Goal: Task Accomplishment & Management: Manage account settings

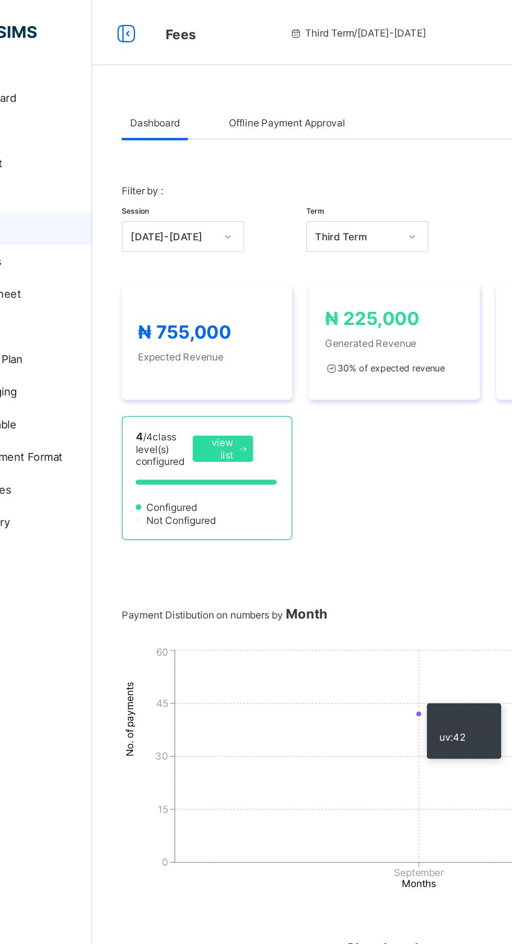
click at [249, 68] on div "Offline Payment Approval" at bounding box center [249, 78] width 85 height 21
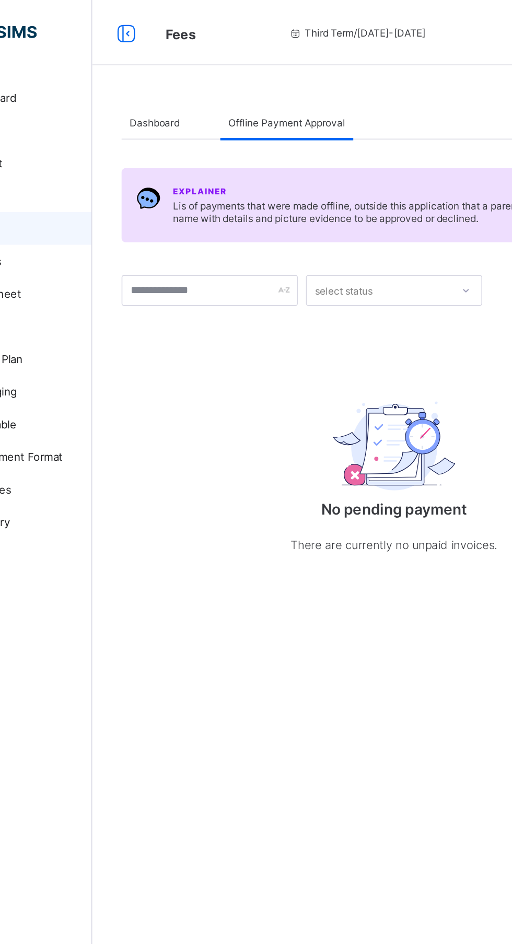
click at [159, 72] on div "Dashboard" at bounding box center [165, 78] width 42 height 21
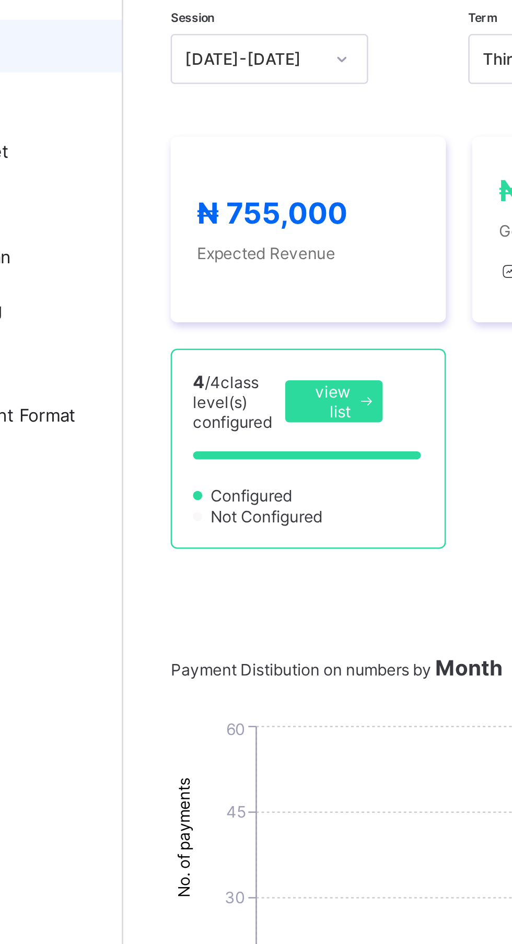
click at [216, 281] on span at bounding box center [222, 287] width 13 height 17
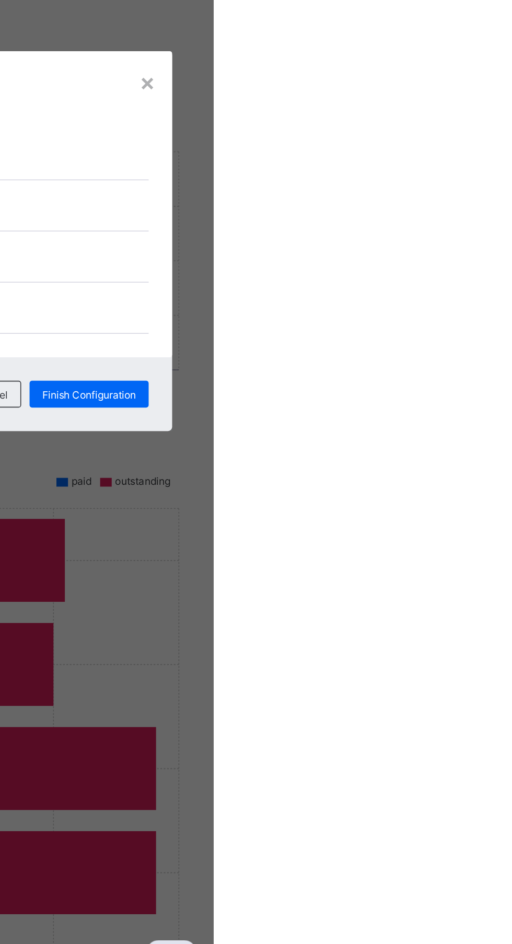
click at [476, 382] on div "×" at bounding box center [471, 373] width 10 height 18
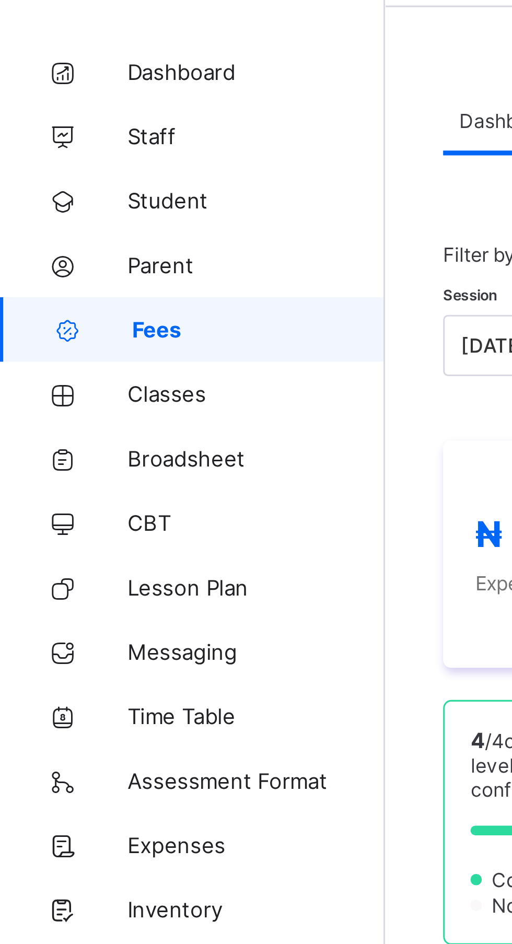
click at [59, 102] on span "Student" at bounding box center [84, 104] width 84 height 8
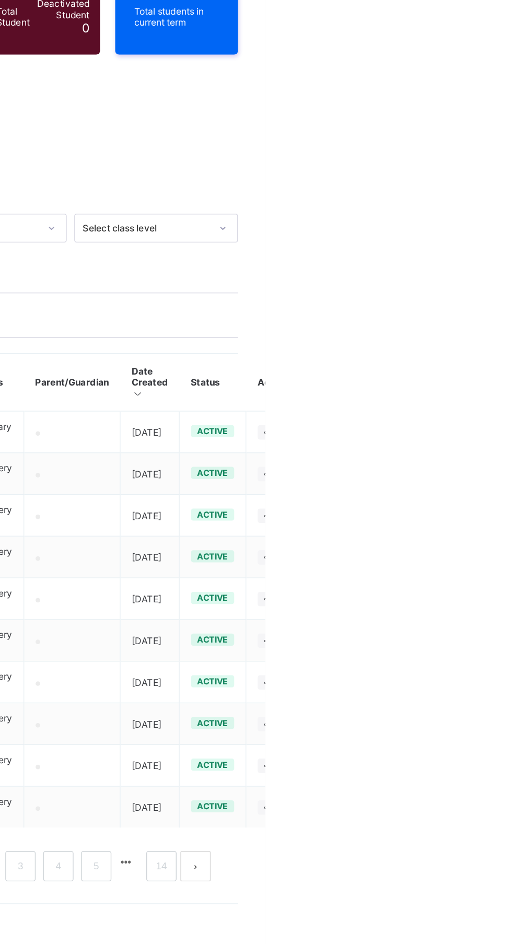
click at [512, 429] on icon at bounding box center [513, 433] width 9 height 8
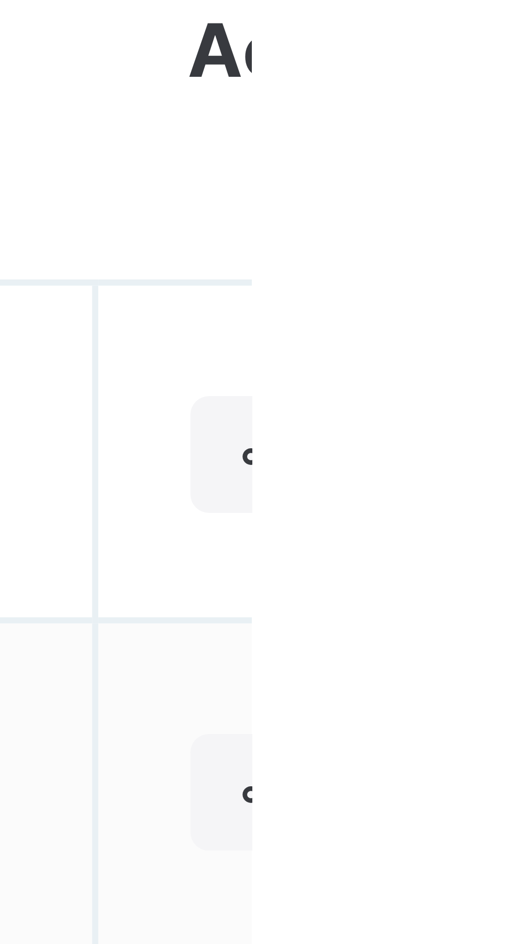
click at [512, 430] on icon at bounding box center [513, 433] width 9 height 8
click at [0, 0] on ul at bounding box center [0, 0] width 0 height 0
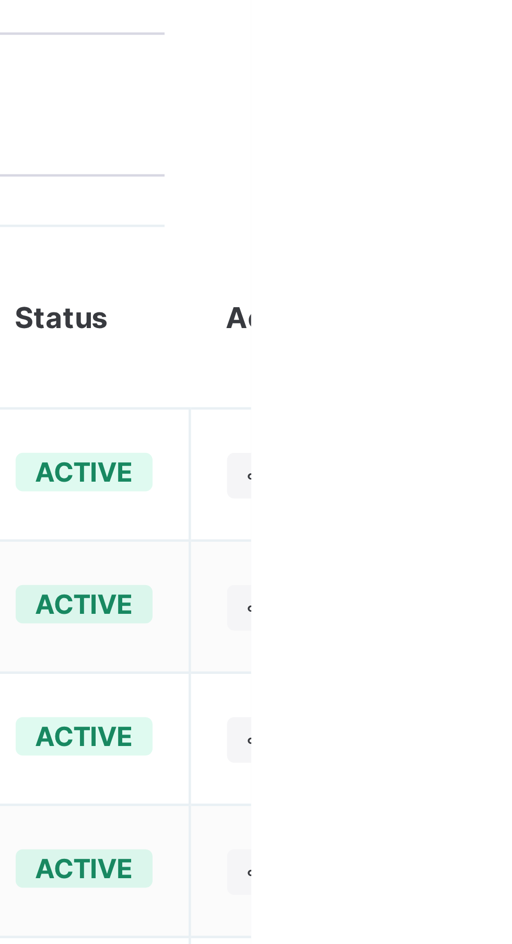
click at [512, 419] on td at bounding box center [518, 433] width 39 height 29
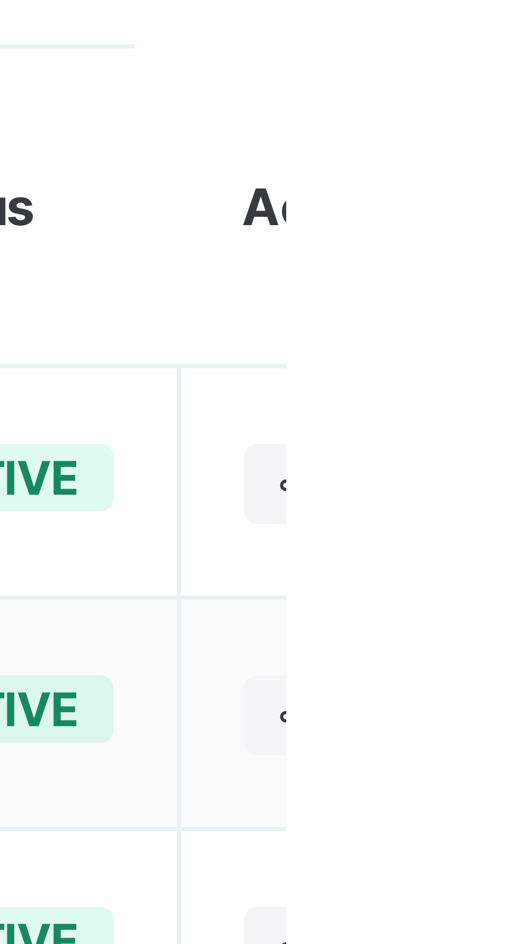
click at [512, 429] on icon at bounding box center [513, 433] width 9 height 8
click at [0, 0] on ul at bounding box center [0, 0] width 0 height 0
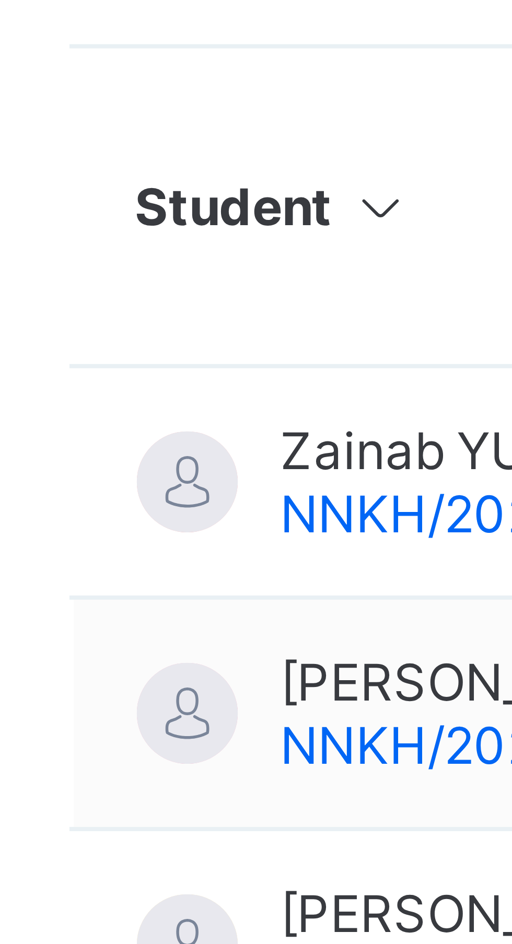
click at [177, 433] on span "NNKH/2024/001" at bounding box center [195, 437] width 50 height 8
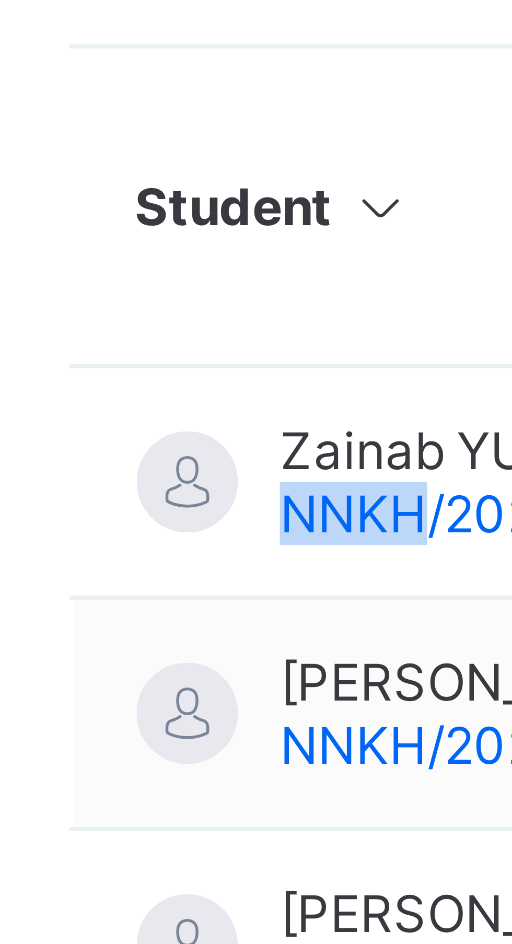
click at [179, 433] on span "NNKH/2024/001" at bounding box center [195, 437] width 50 height 8
click at [176, 433] on span "NNKH/2024/001" at bounding box center [195, 437] width 50 height 8
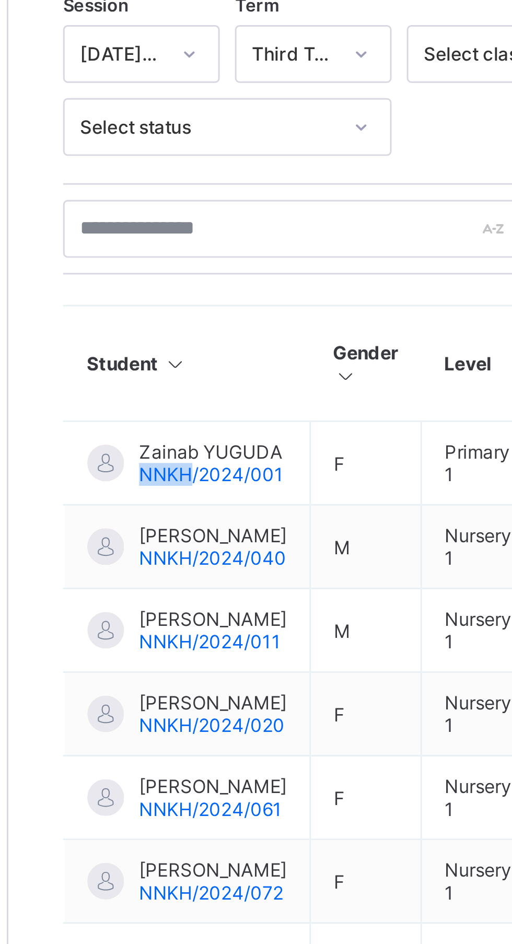
click at [184, 397] on icon at bounding box center [183, 398] width 9 height 8
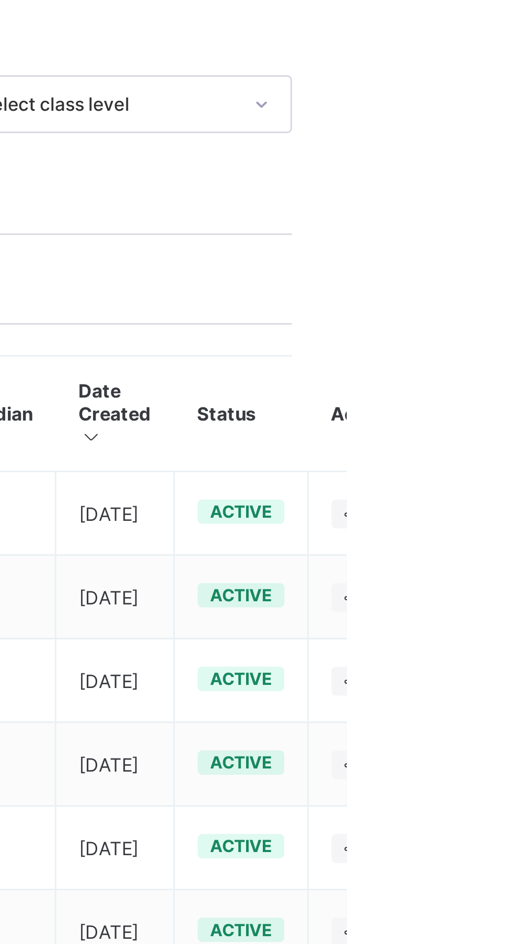
click at [512, 434] on icon at bounding box center [513, 433] width 9 height 8
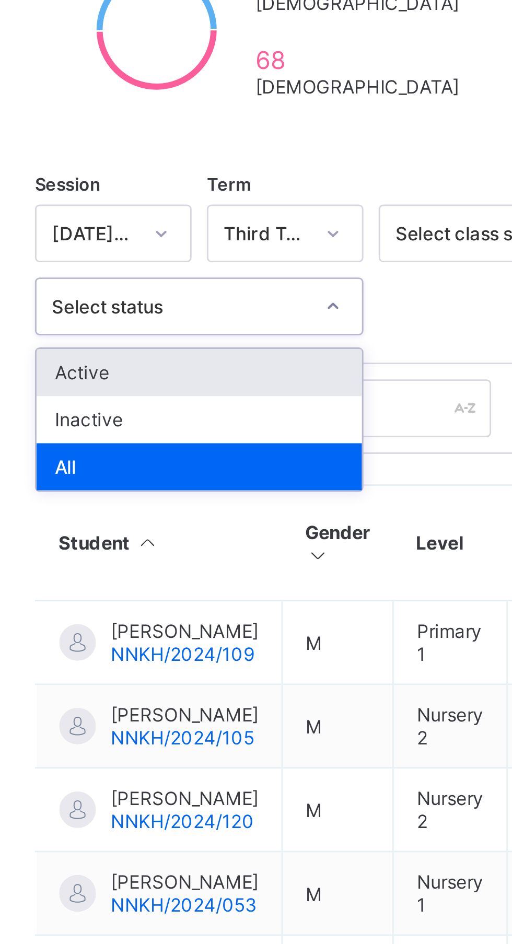
click at [224, 332] on div "Active" at bounding box center [201, 340] width 112 height 16
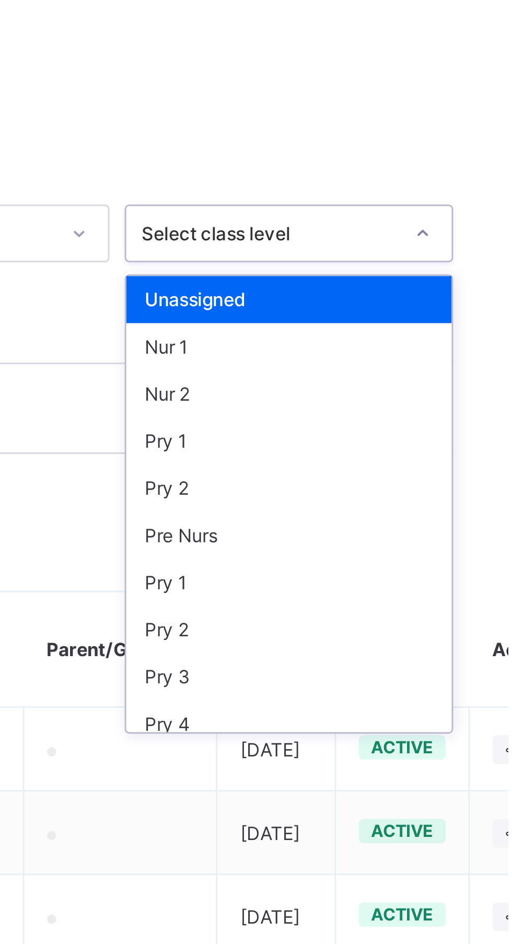
click at [433, 324] on div "Nur 1" at bounding box center [437, 331] width 112 height 16
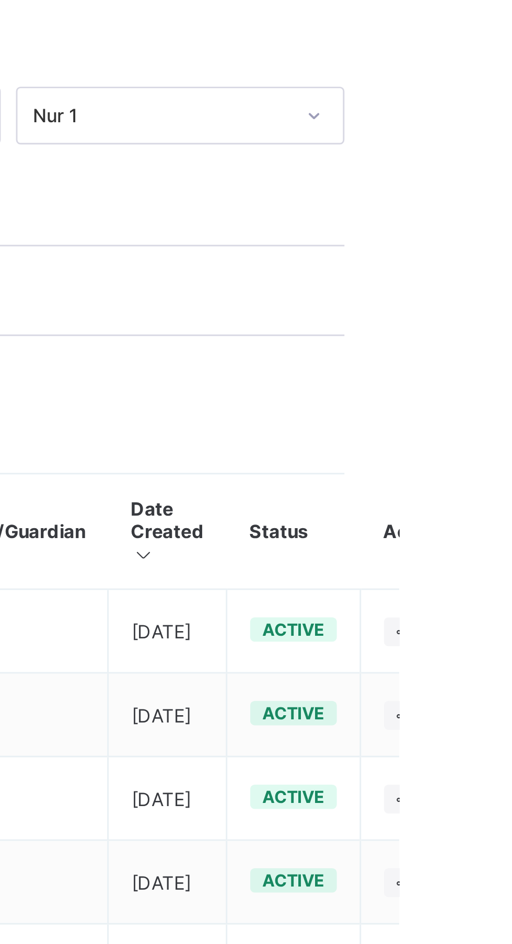
click at [512, 470] on icon at bounding box center [513, 470] width 9 height 8
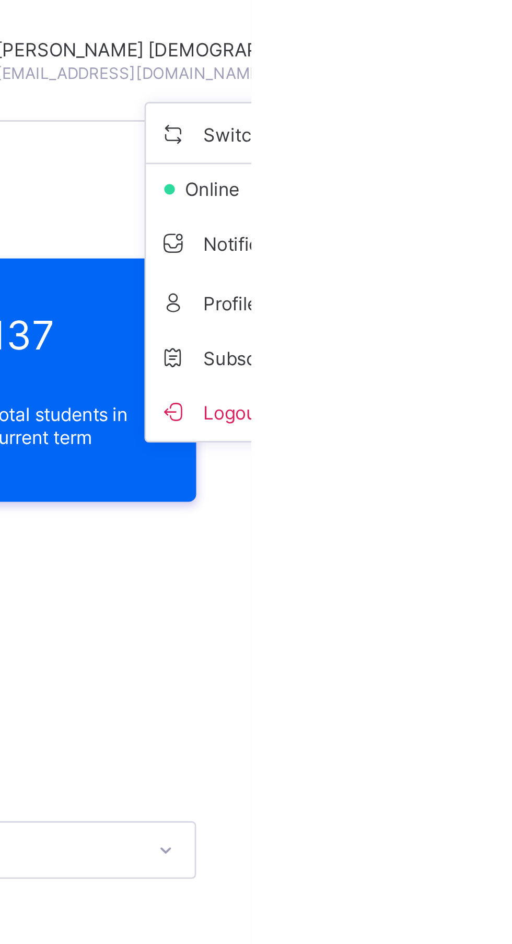
click at [501, 210] on div "Student 137 Total Student Active Student 137 Deactivated Student 0 137 Total st…" at bounding box center [318, 432] width 387 height 761
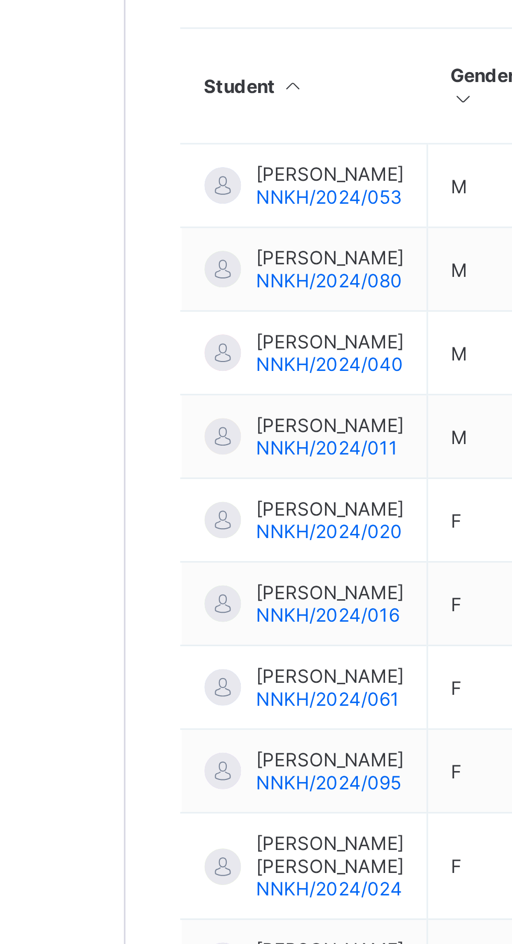
click at [185, 469] on span "ABDULKARIM LIMAN USMAN" at bounding box center [195, 465] width 51 height 8
click at [188, 461] on span "ABDULKARIM LIMAN USMAN" at bounding box center [195, 465] width 51 height 8
click at [193, 498] on span "ABUBAKAR ABDULLAHI" at bounding box center [195, 494] width 51 height 8
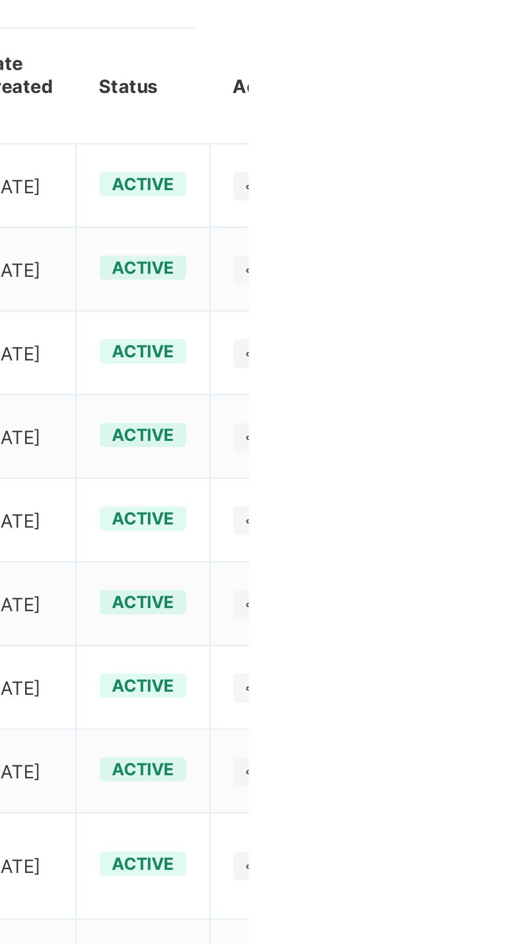
click at [512, 531] on icon at bounding box center [513, 527] width 9 height 8
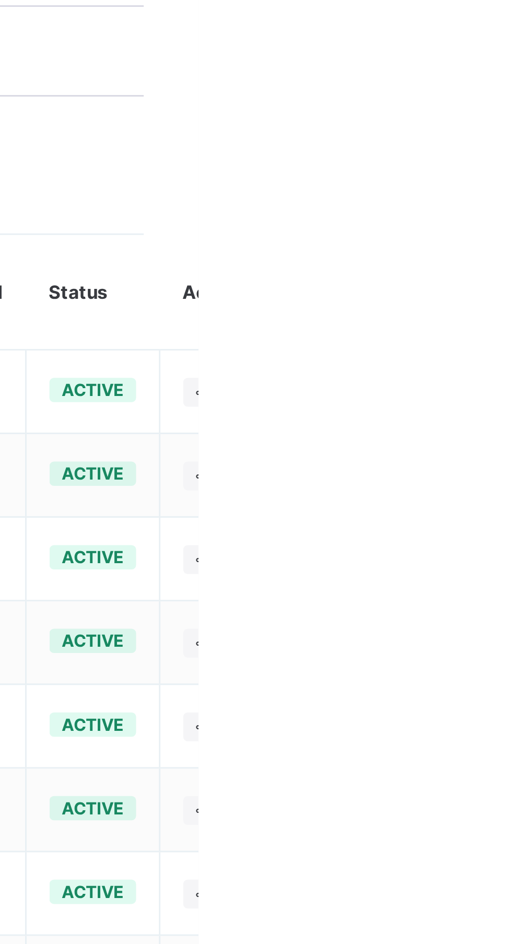
click at [512, 468] on icon at bounding box center [513, 470] width 9 height 8
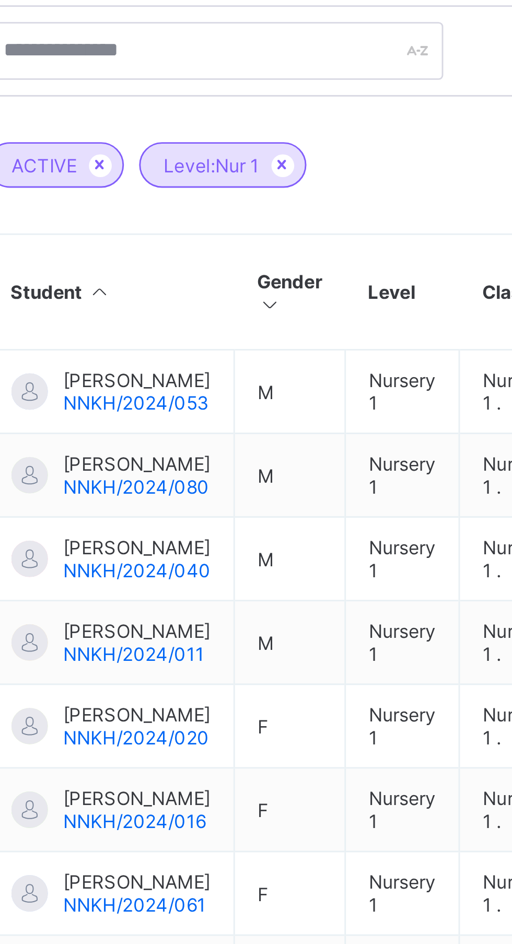
click at [235, 507] on td "M" at bounding box center [248, 498] width 38 height 29
click at [210, 498] on span "ABUBAKAR ABDULLAHI" at bounding box center [195, 494] width 51 height 8
click at [243, 505] on td "M" at bounding box center [248, 498] width 38 height 29
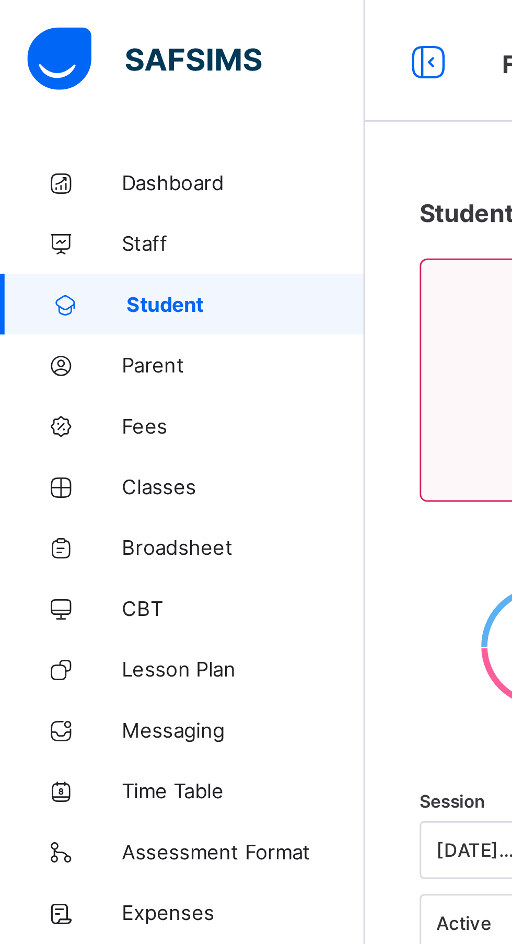
click at [59, 124] on span "Parent" at bounding box center [84, 125] width 84 height 8
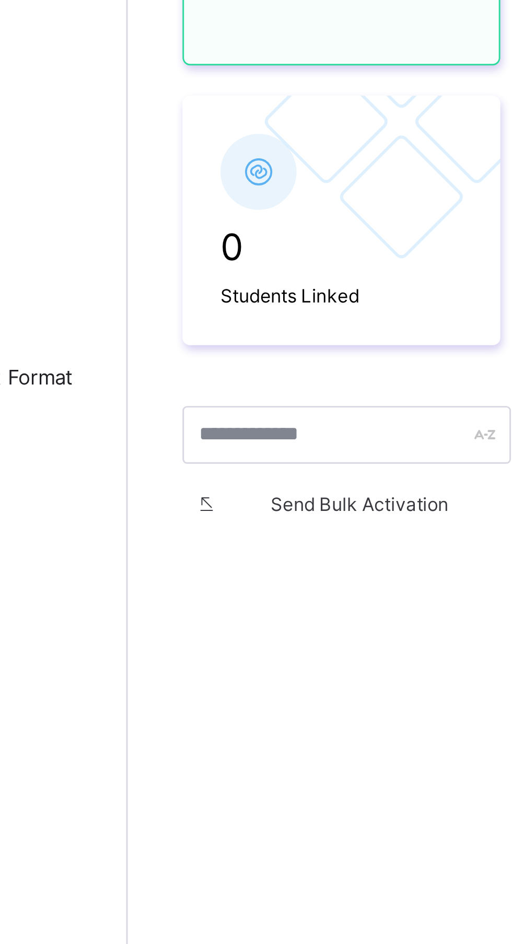
click at [215, 373] on div "0 Parents in current term 0 Total no. of Parents 0 Students Linked 137 Students…" at bounding box center [318, 343] width 349 height 509
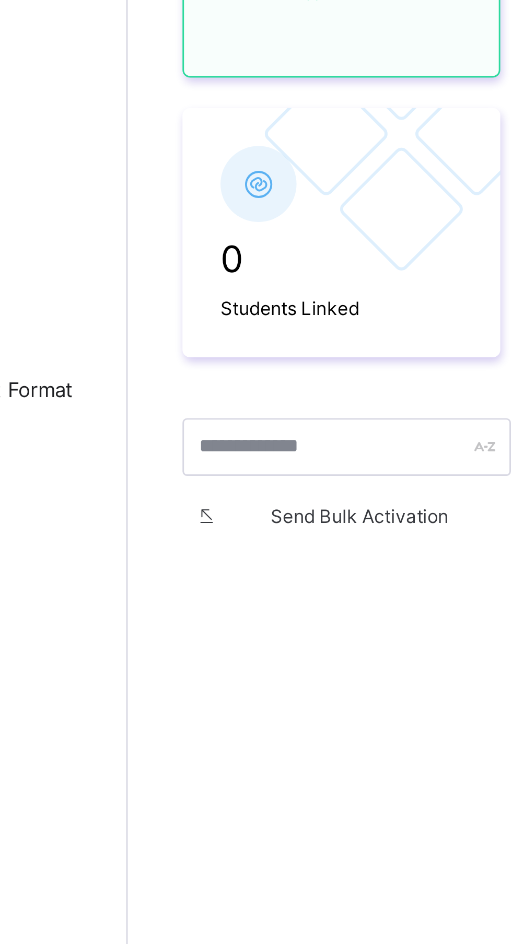
click at [152, 333] on icon at bounding box center [153, 336] width 8 height 7
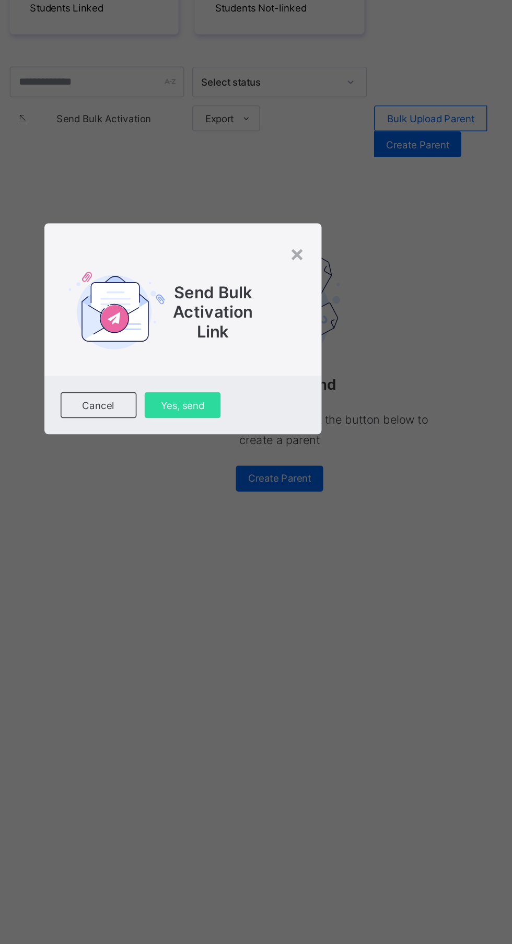
click at [335, 432] on div "×" at bounding box center [331, 423] width 10 height 18
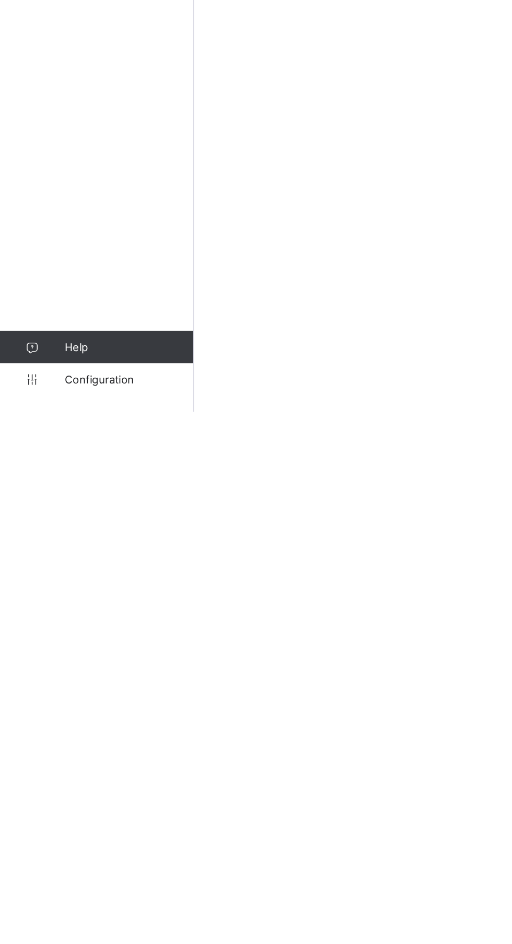
click at [78, 927] on span "Configuration" at bounding box center [83, 923] width 83 height 8
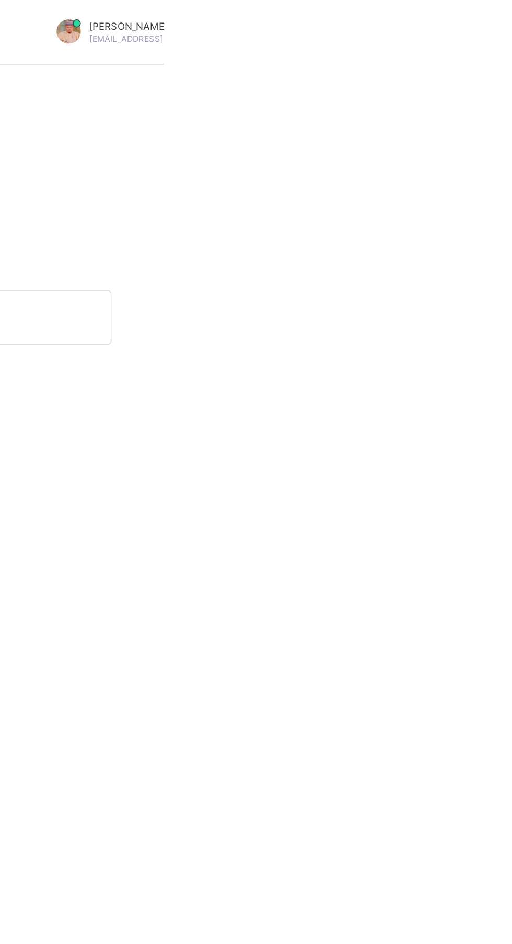
click at [512, 29] on div "Abubakar Abdulkadir Muhammad abubakarabdulkadir501@gmail.com" at bounding box center [520, 21] width 176 height 17
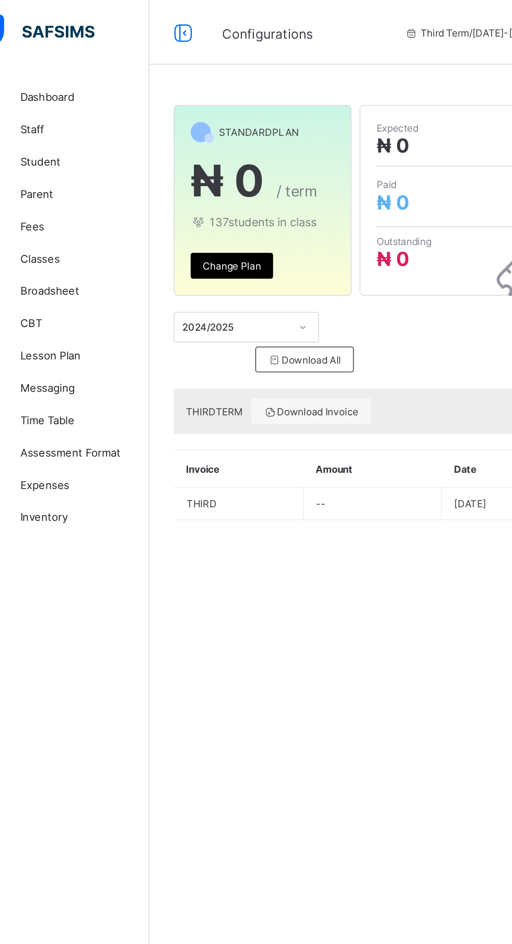
click at [183, 172] on span "Change Plan" at bounding box center [179, 172] width 38 height 8
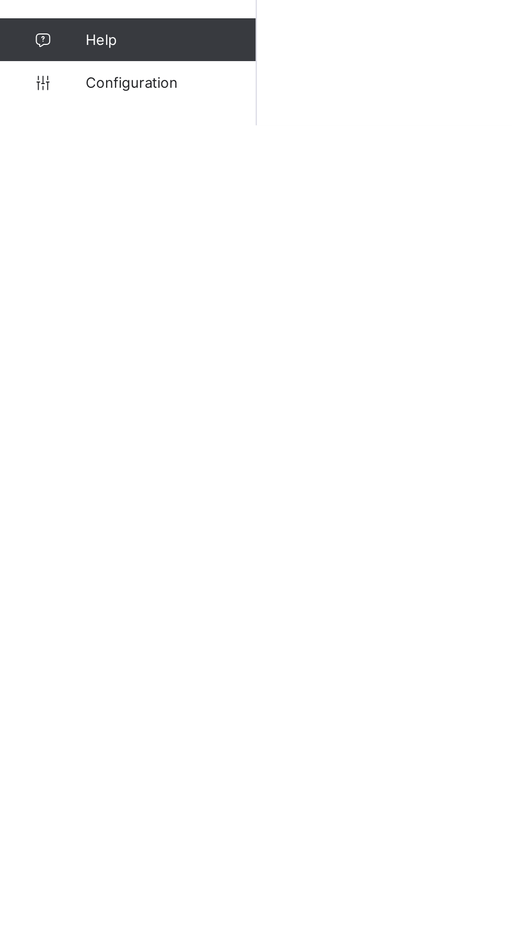
click at [67, 934] on link "Configuration" at bounding box center [62, 923] width 125 height 21
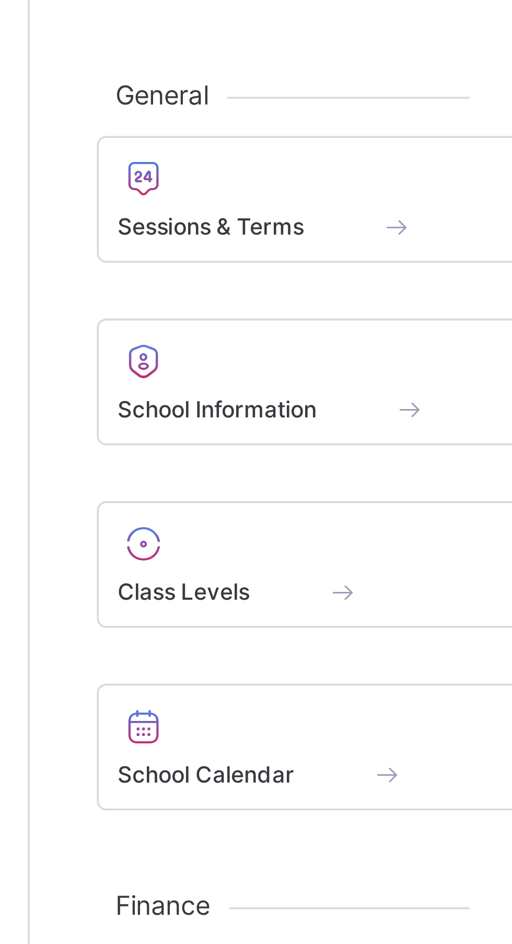
click at [211, 106] on span at bounding box center [249, 104] width 199 height 3
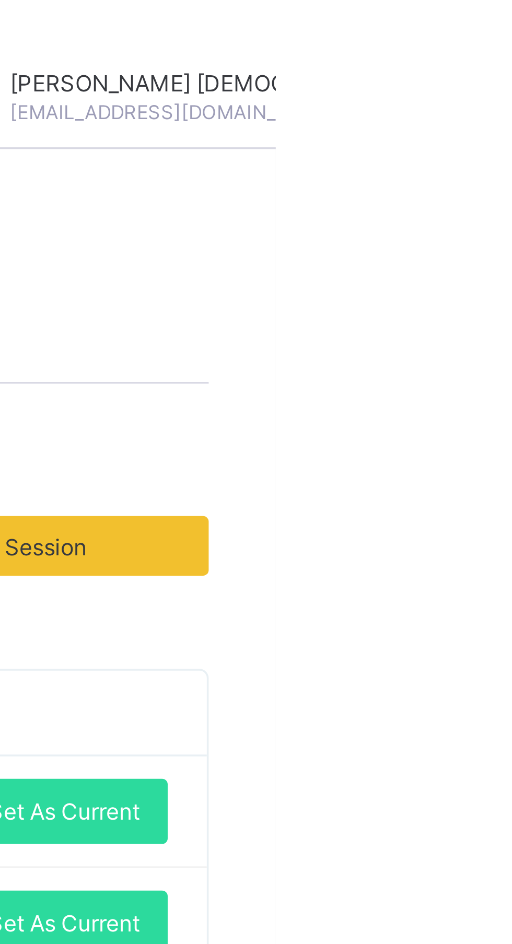
click at [512, 28] on div "Abubakar Abdulkadir Muhammad abubakarabdulkadir501@gmail.com" at bounding box center [494, 27] width 176 height 17
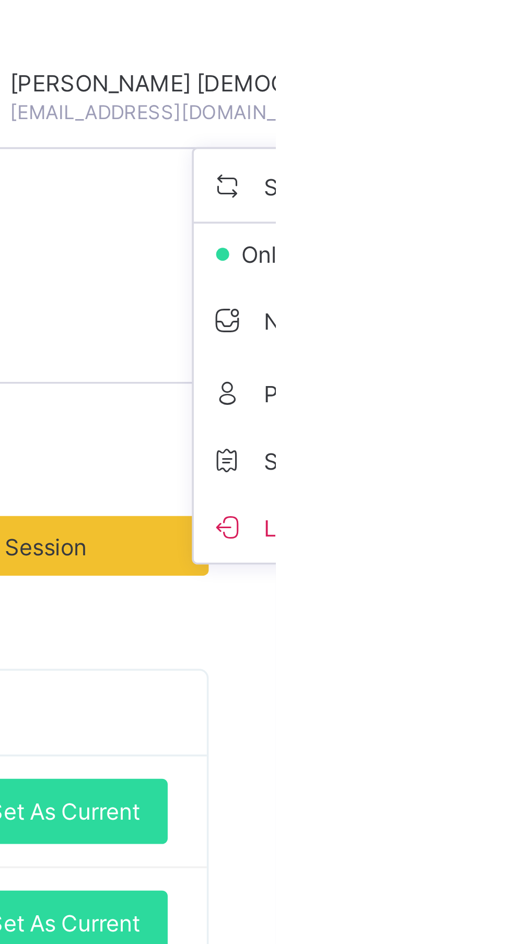
click at [512, 198] on html "Start Session and Term Third Term / 2024-2025 Abubakar Abdulkadir Muhammad abub…" at bounding box center [256, 472] width 512 height 944
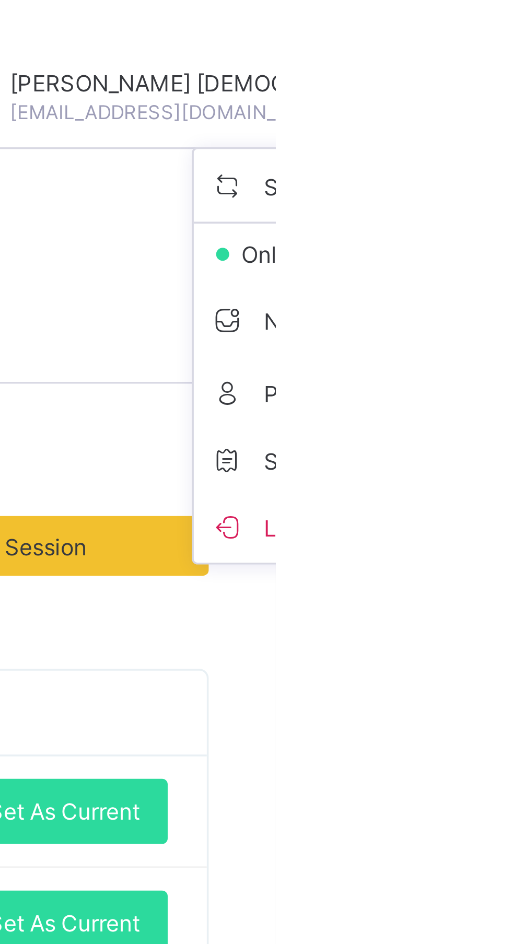
click at [493, 55] on icon at bounding box center [498, 52] width 10 height 9
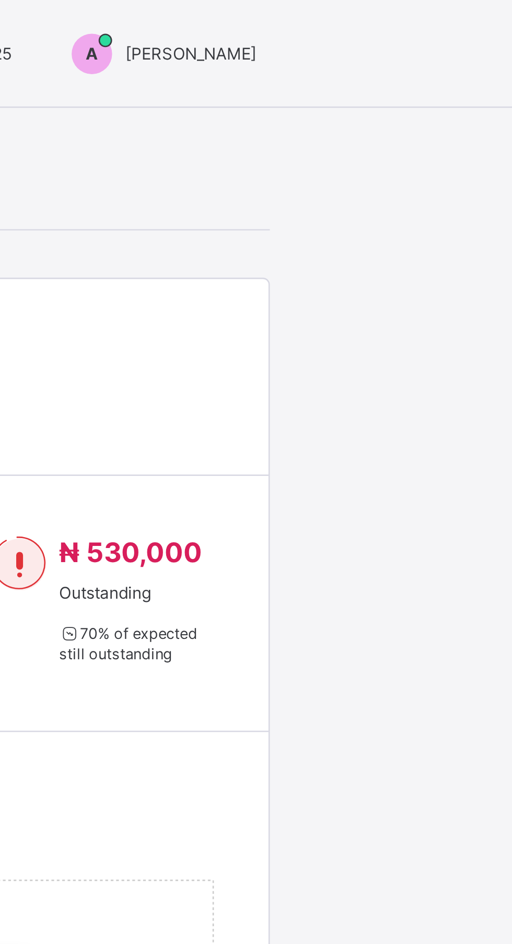
click at [341, 25] on div "A" at bounding box center [349, 21] width 16 height 16
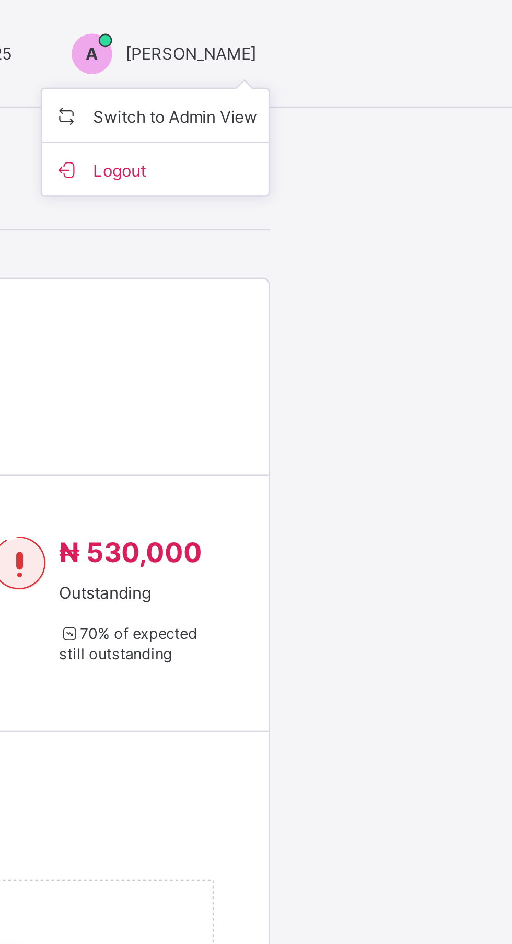
click at [398, 47] on span "Switch to Admin View" at bounding box center [373, 45] width 79 height 12
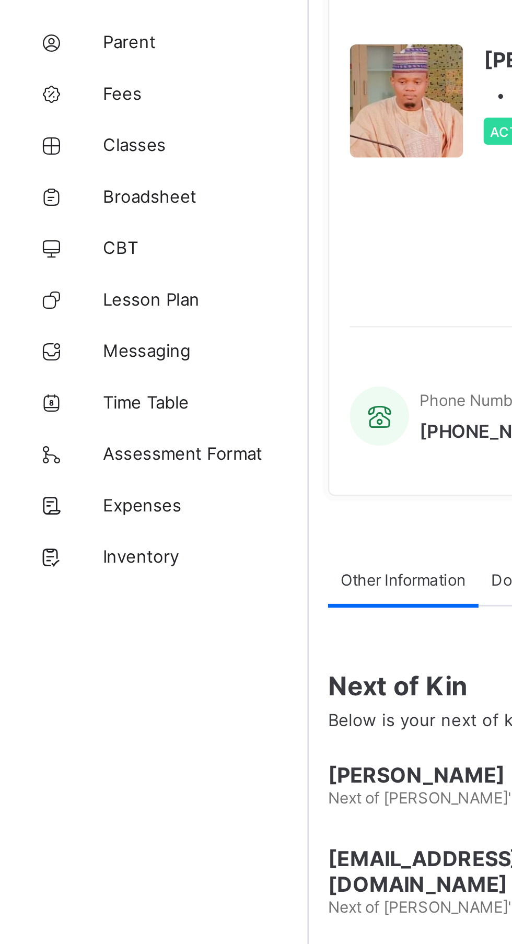
click at [63, 169] on span "Classes" at bounding box center [84, 167] width 84 height 8
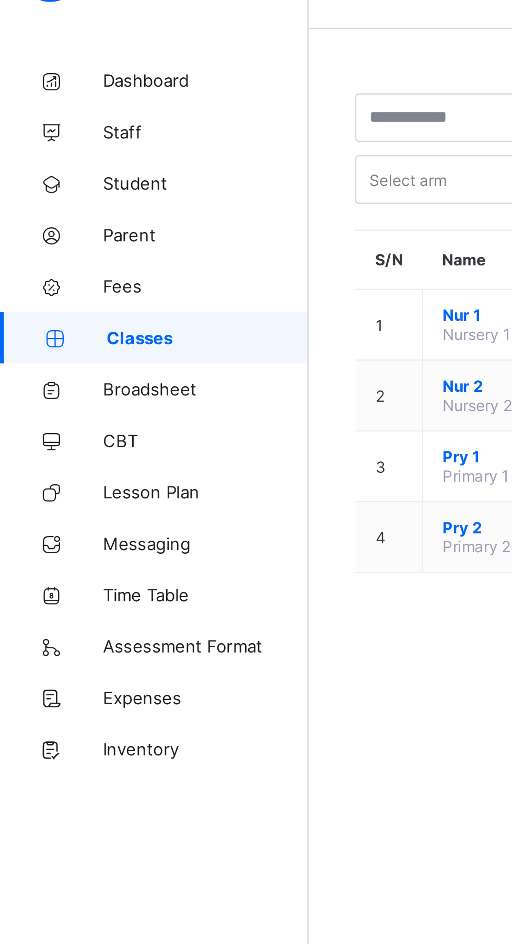
click at [52, 148] on span "Fees" at bounding box center [84, 146] width 84 height 8
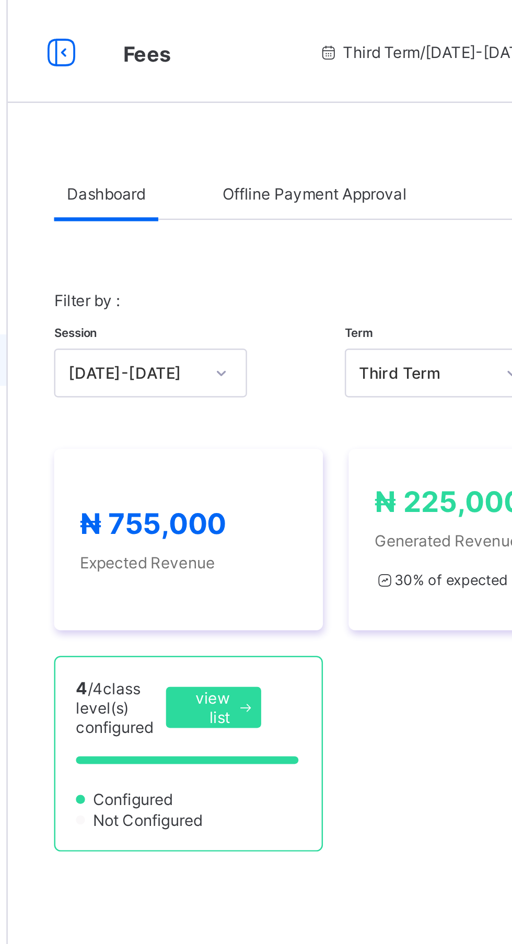
click at [252, 76] on span "Offline Payment Approval" at bounding box center [250, 79] width 75 height 8
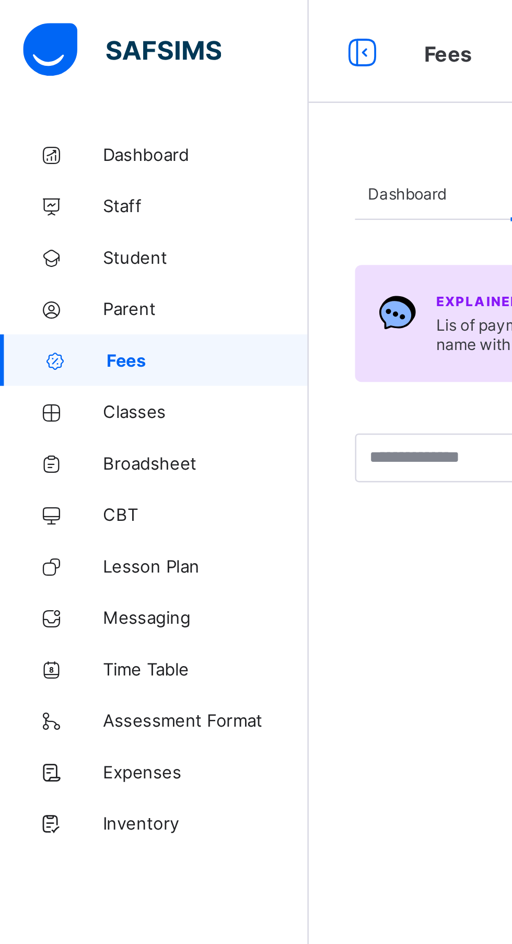
click at [65, 61] on span "Dashboard" at bounding box center [84, 63] width 84 height 8
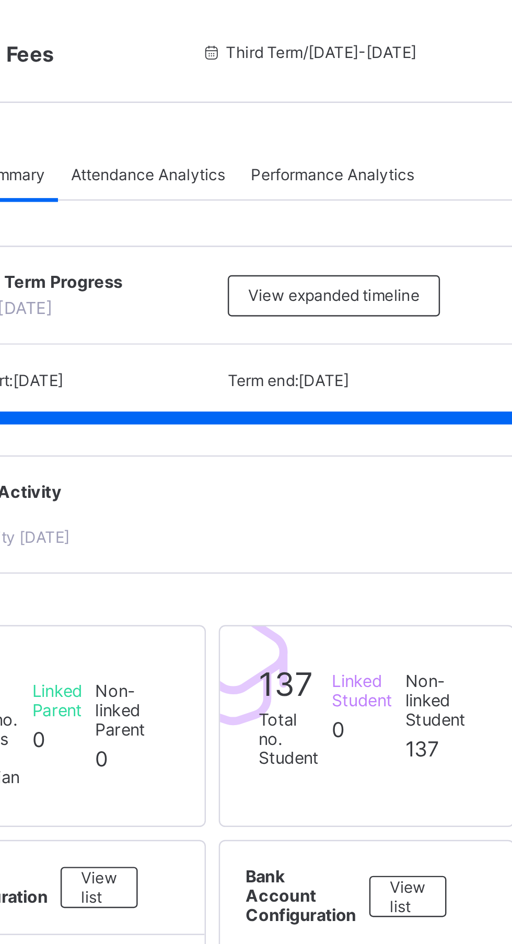
click at [237, 68] on span "Attendance Analytics" at bounding box center [230, 71] width 63 height 8
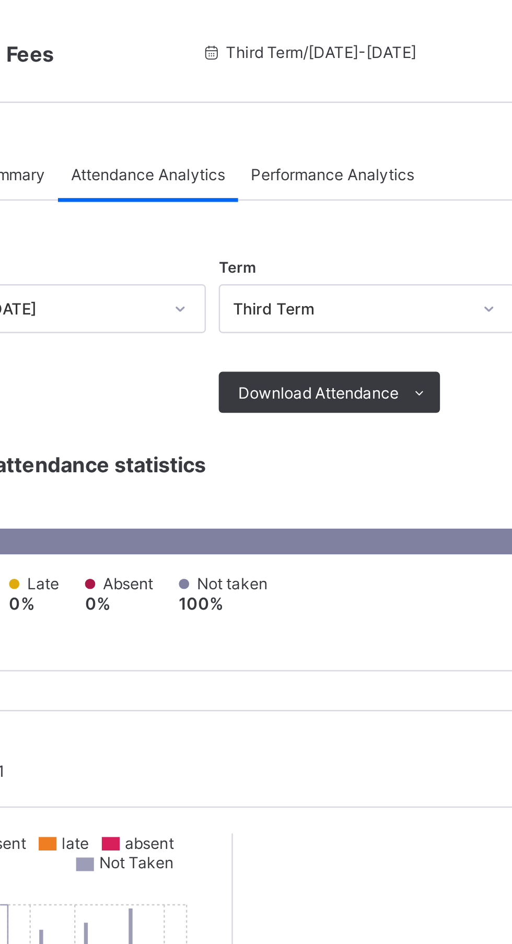
click at [316, 68] on span "Performance Analytics" at bounding box center [305, 71] width 66 height 8
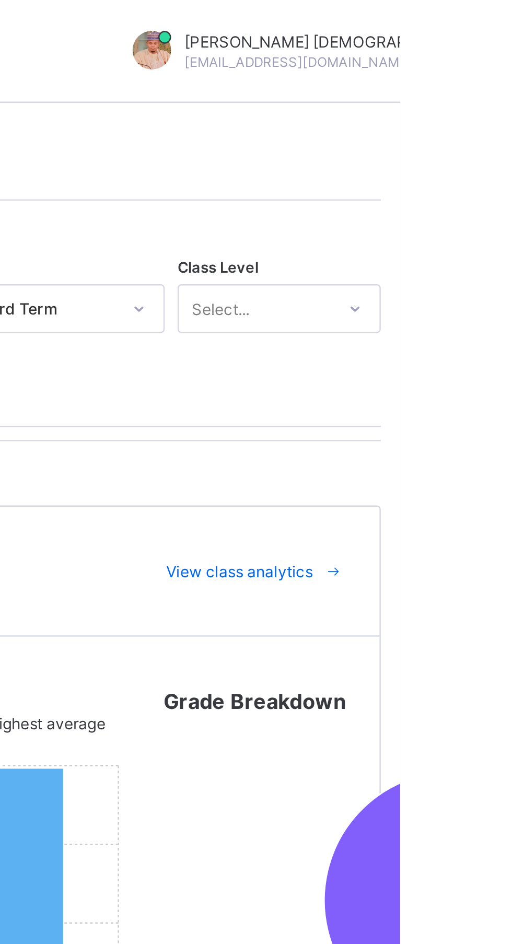
click at [452, 21] on div "Abubakar Abdulkadir Muhammad abubakarabdulkadir501@gmail.com" at bounding box center [485, 21] width 122 height 16
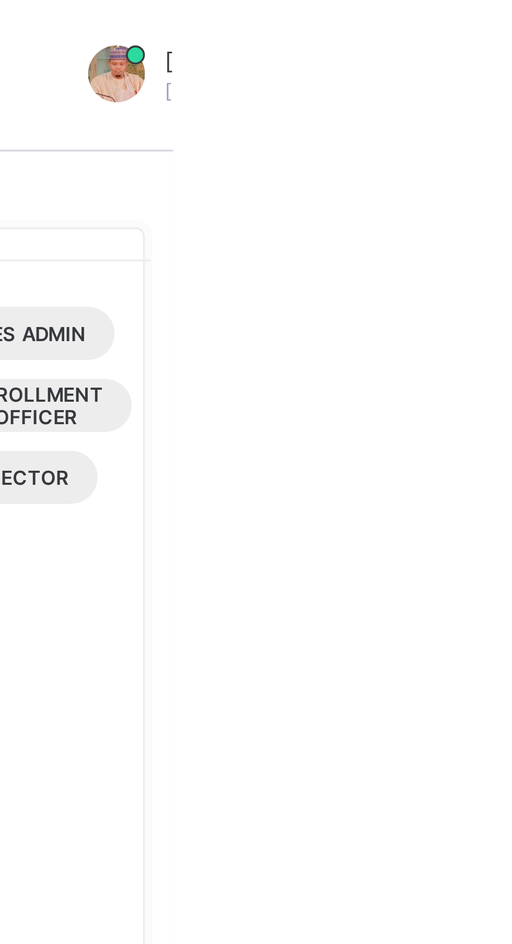
click at [512, 55] on html "Welcome Abubakar Abdulkadir Third Term / 2024-2025 Abubakar Abdulkadir Muhammad…" at bounding box center [256, 472] width 512 height 944
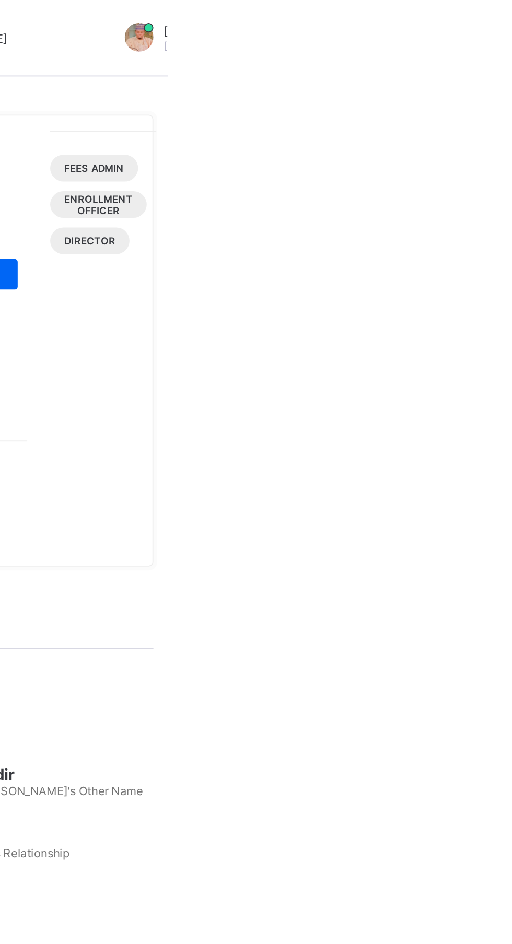
click at [488, 92] on span "Fees Admin" at bounding box center [472, 92] width 32 height 6
click at [506, 228] on div "Fees Admin Enrollment Officer DIRECTOR" at bounding box center [477, 150] width 58 height 157
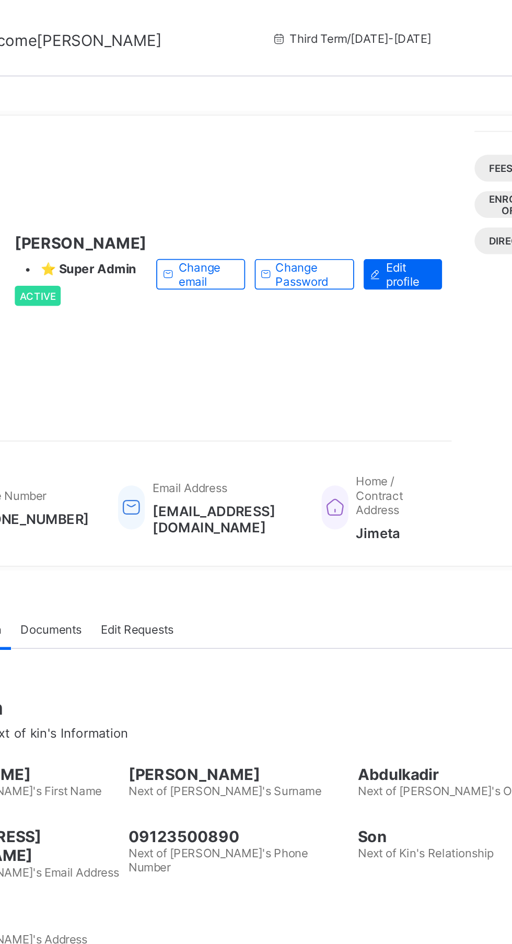
click at [400, 158] on span "Edit profile" at bounding box center [411, 150] width 22 height 16
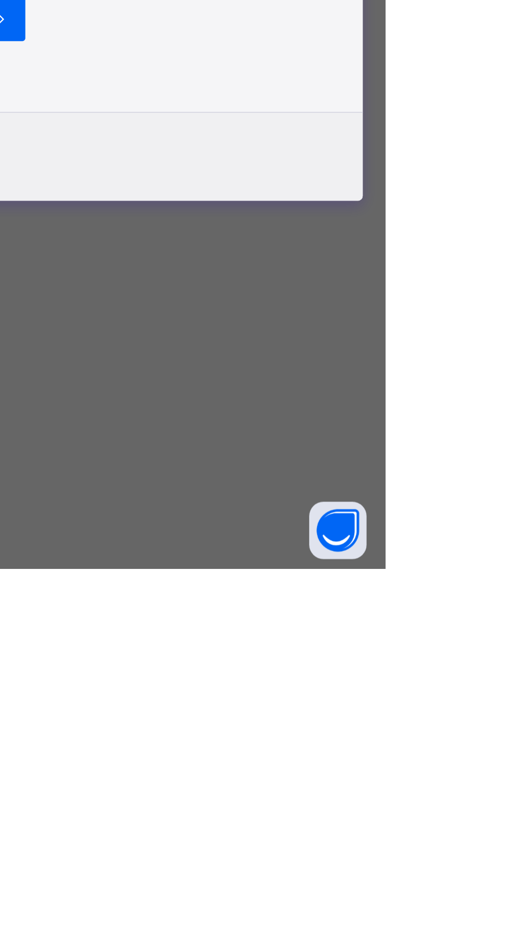
click at [308, 648] on icon at bounding box center [301, 643] width 11 height 10
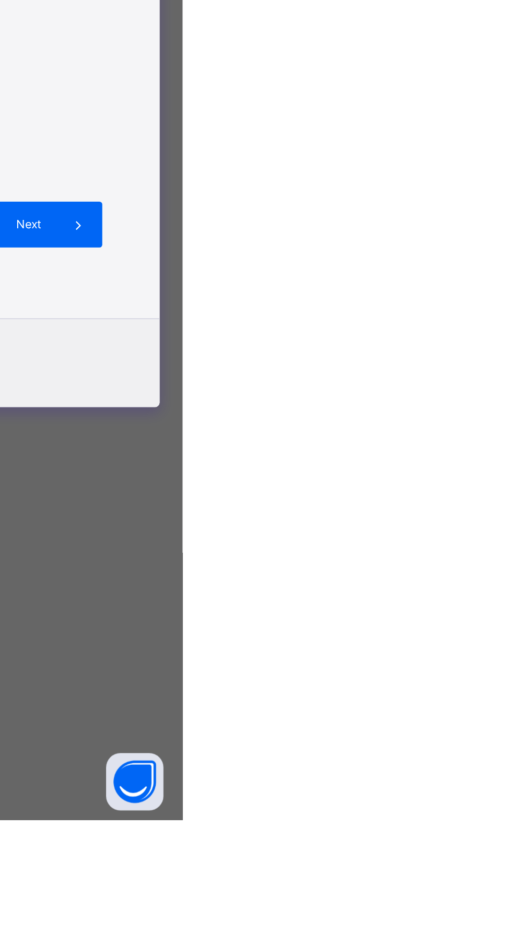
click at [443, 622] on span "Next" at bounding box center [428, 618] width 30 height 8
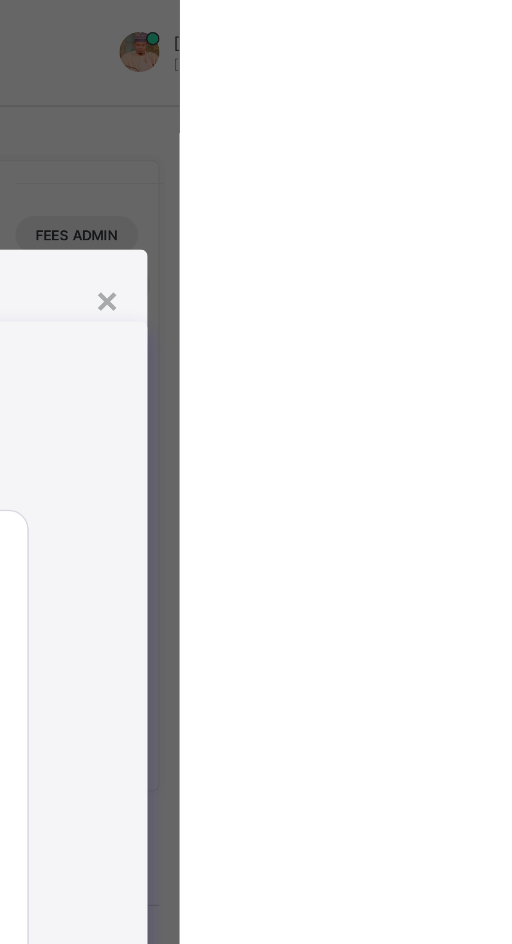
click at [489, 126] on div "×" at bounding box center [484, 117] width 10 height 18
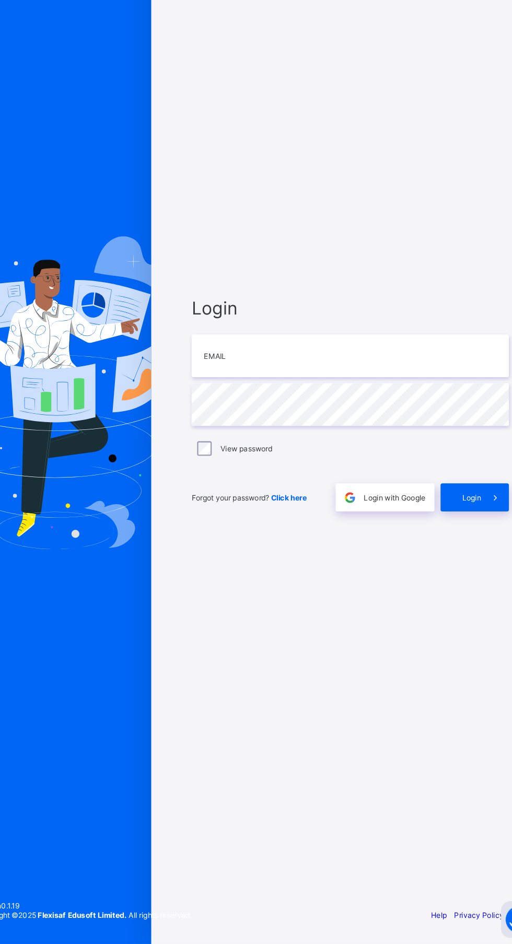
scroll to position [79, 0]
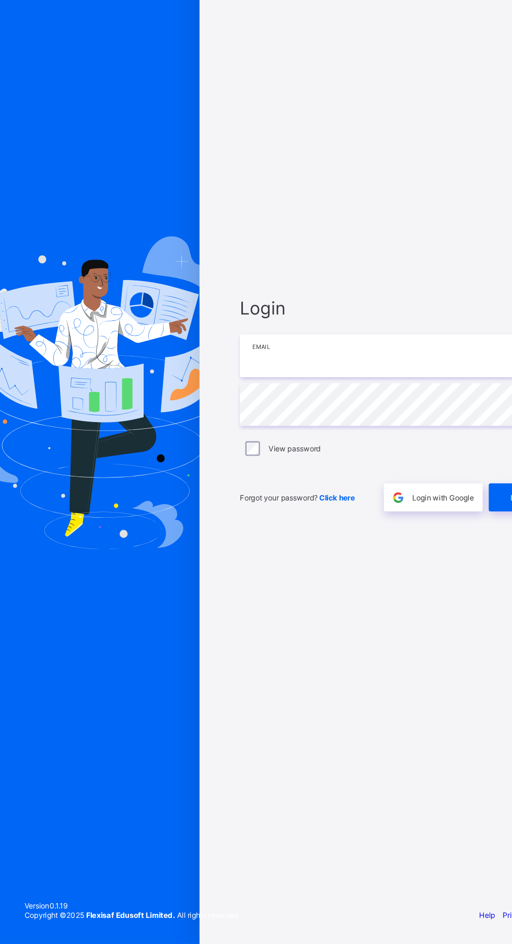
click at [315, 422] on input "email" at bounding box center [341, 440] width 272 height 37
type input "**********"
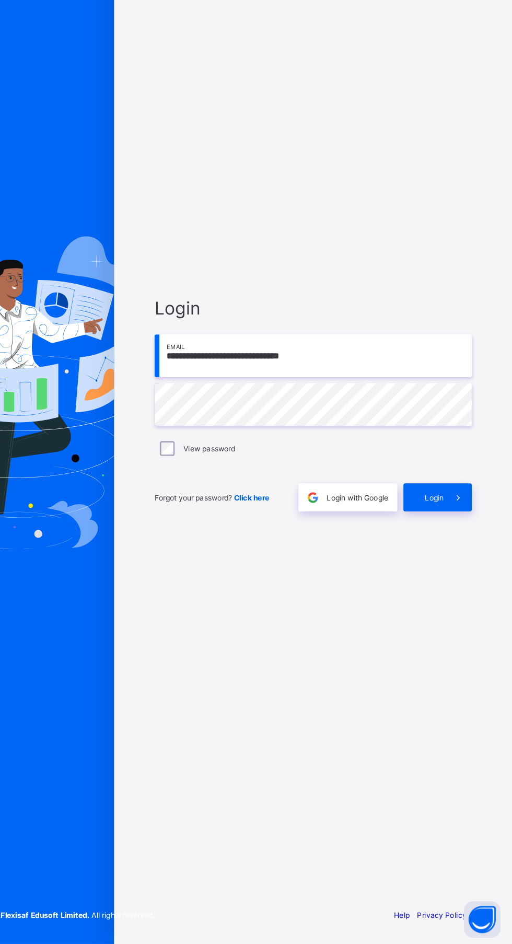
scroll to position [79, 0]
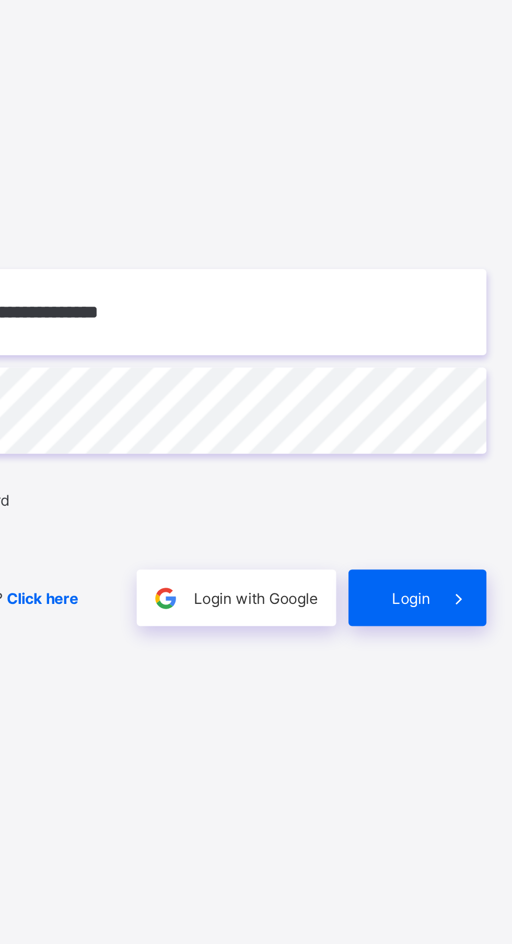
click at [451, 558] on span "Login" at bounding box center [445, 562] width 16 height 8
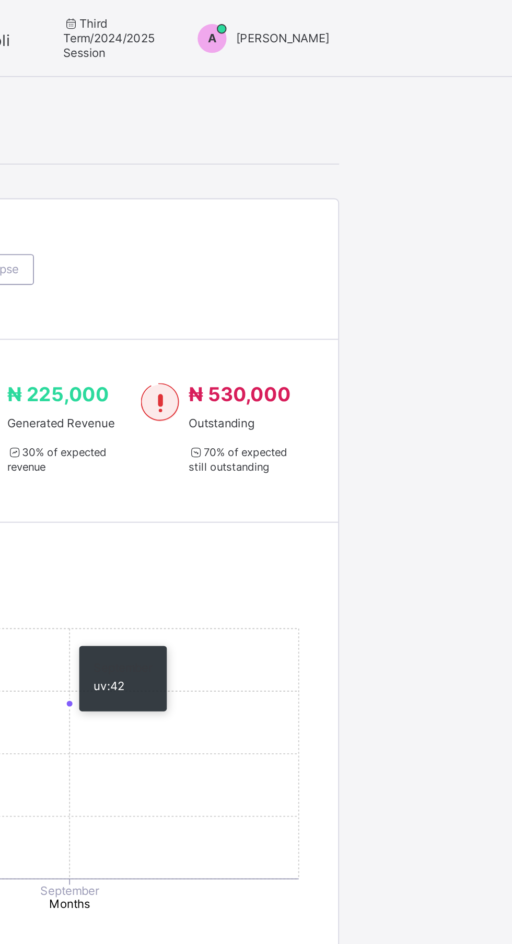
click at [340, 28] on div "A" at bounding box center [349, 21] width 26 height 16
click at [368, 69] on span "Logout" at bounding box center [373, 66] width 79 height 12
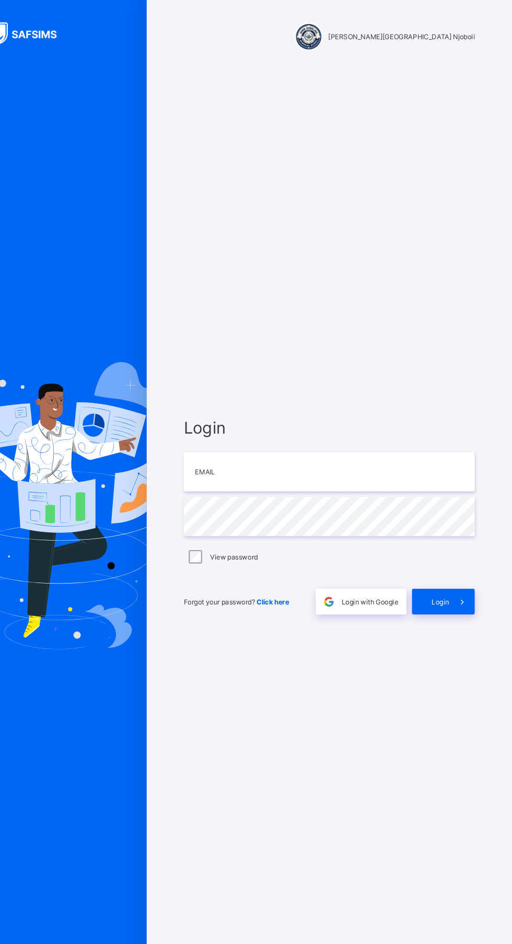
scroll to position [1, 0]
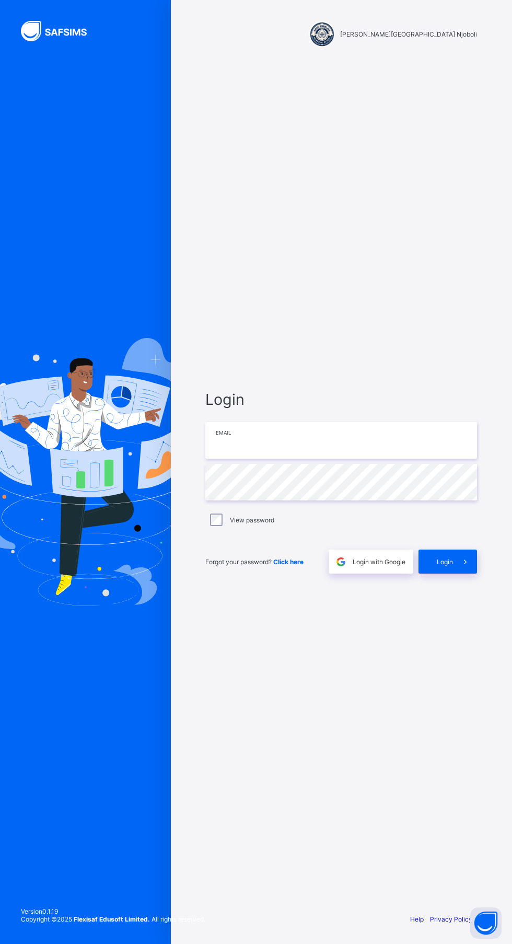
click at [330, 459] on input "email" at bounding box center [341, 440] width 272 height 37
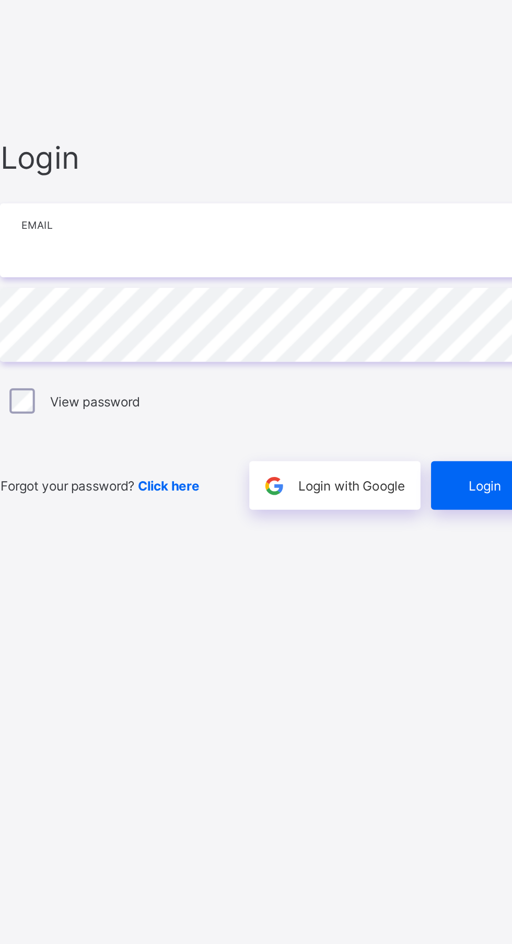
type input "**********"
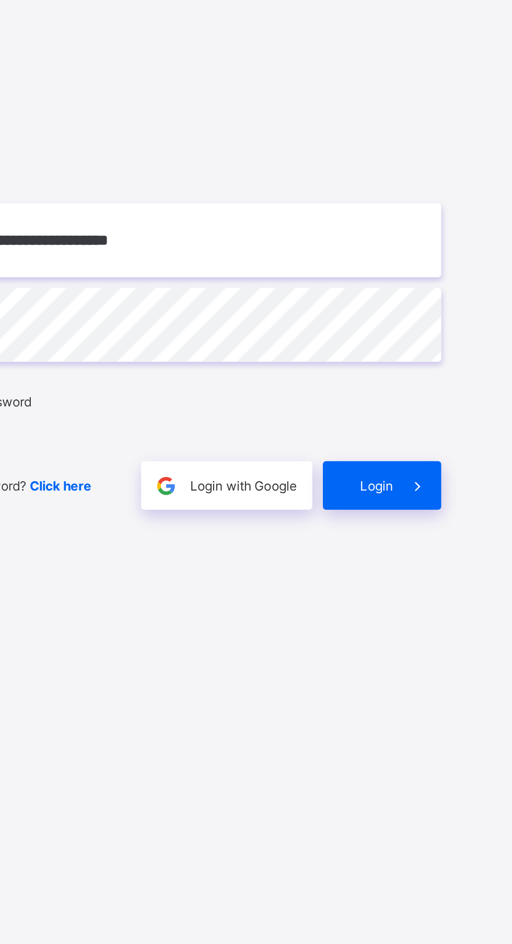
click at [448, 566] on span "Login" at bounding box center [445, 562] width 16 height 8
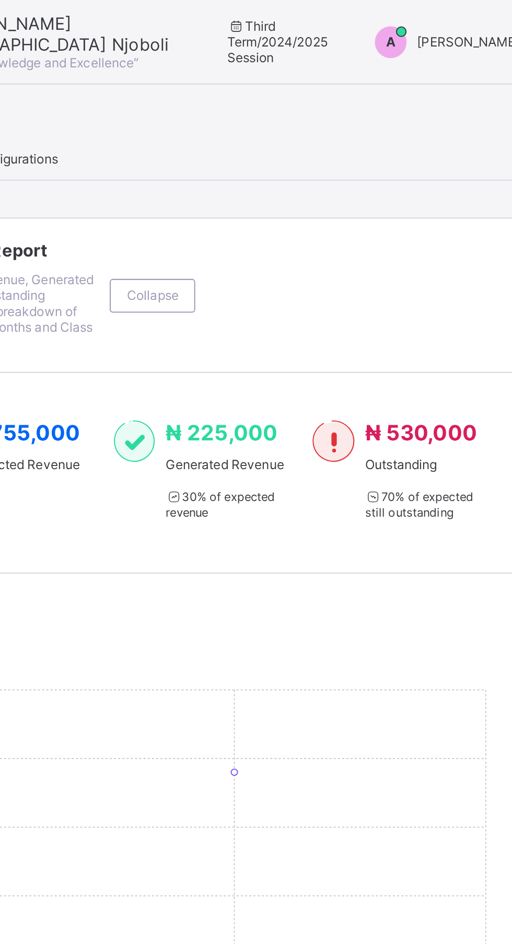
click at [346, 20] on div "A" at bounding box center [349, 21] width 26 height 16
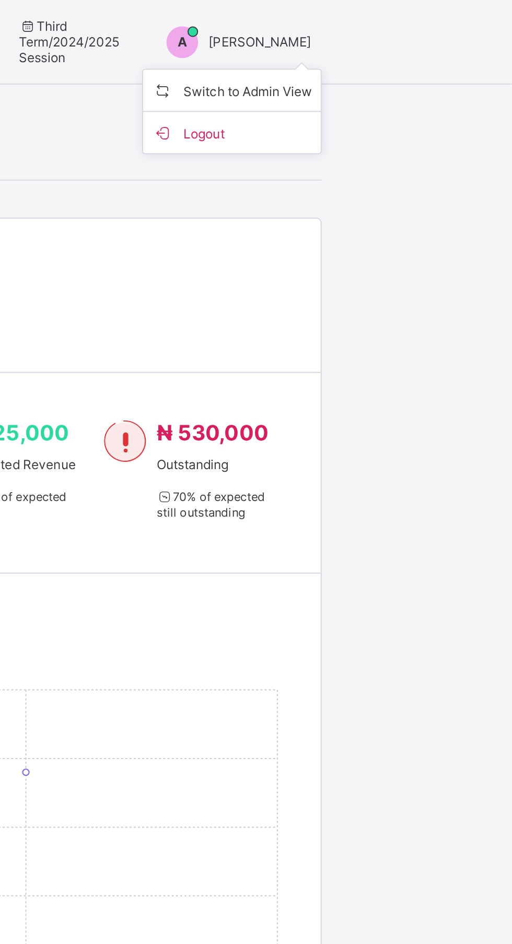
click at [403, 47] on span "Switch to Admin View" at bounding box center [373, 45] width 79 height 12
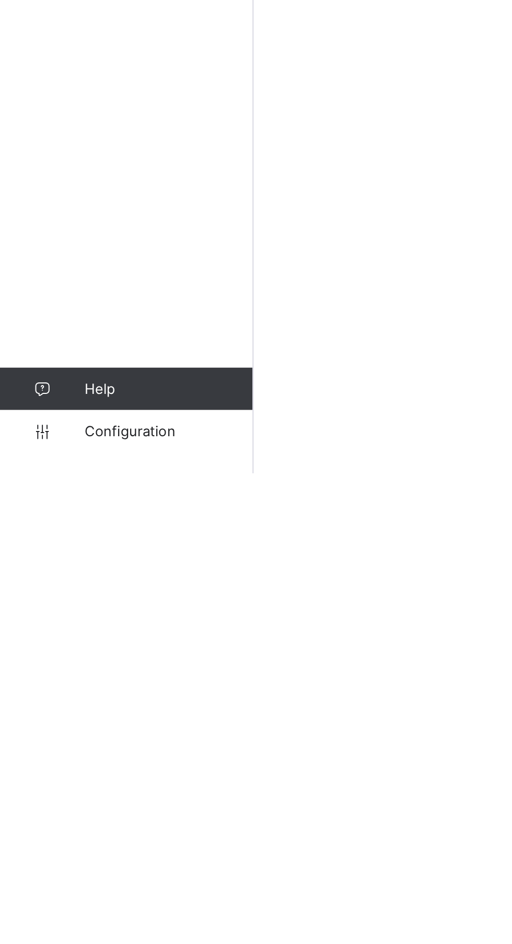
click at [73, 934] on link "Configuration" at bounding box center [62, 923] width 125 height 21
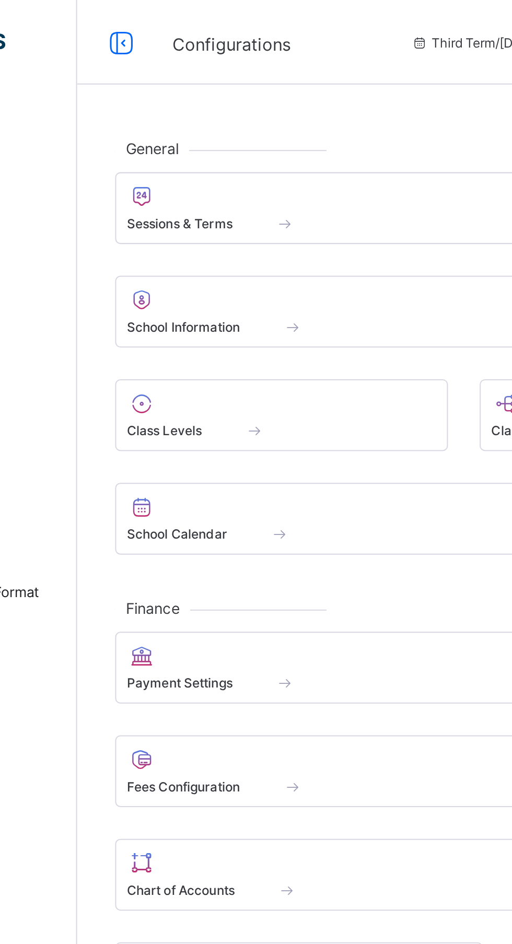
click at [225, 108] on span at bounding box center [228, 110] width 10 height 9
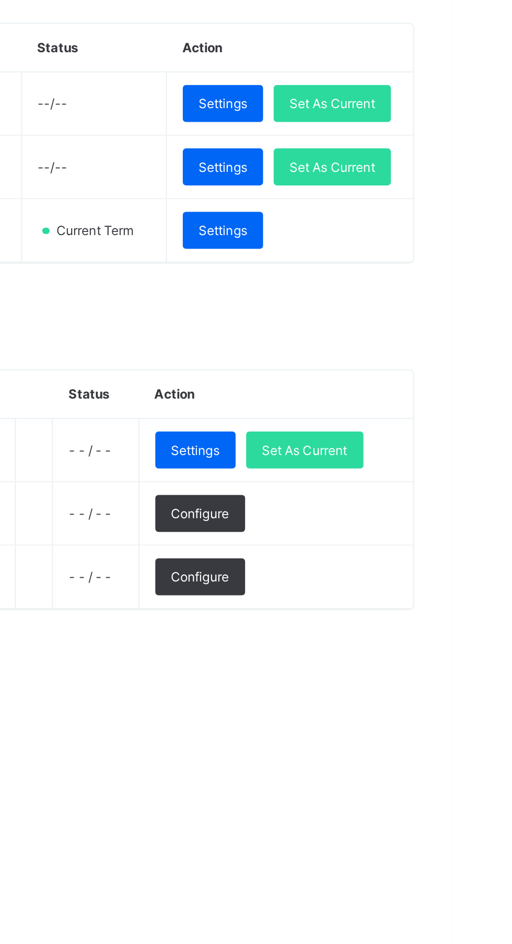
click at [460, 408] on div "Set As Current" at bounding box center [439, 399] width 58 height 18
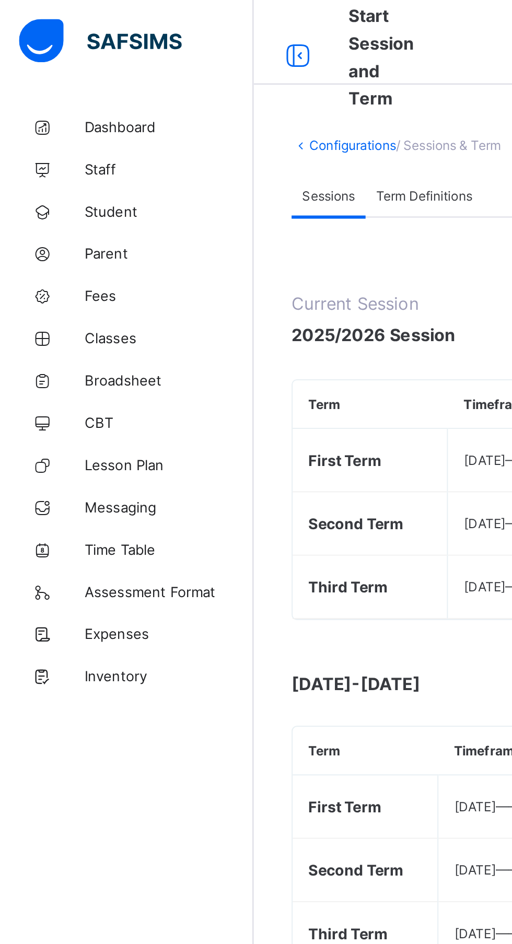
click at [72, 66] on span "Dashboard" at bounding box center [84, 63] width 84 height 8
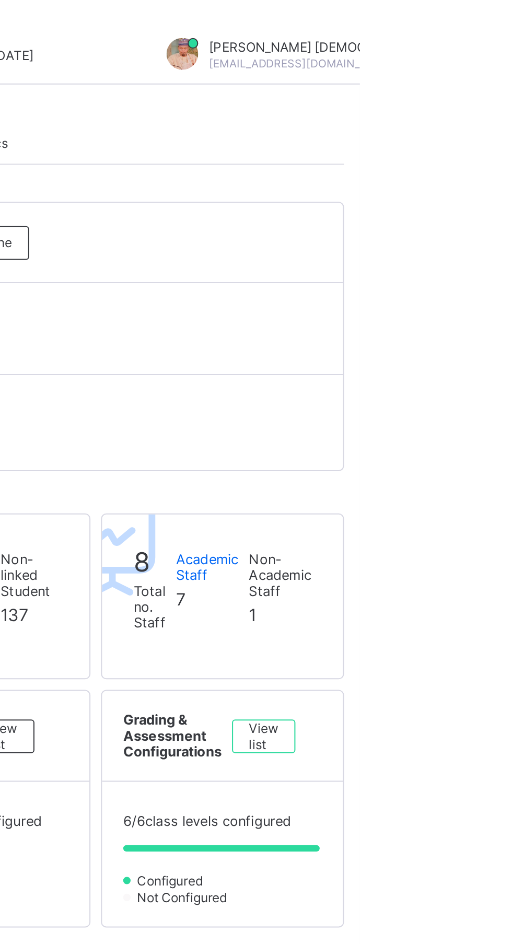
click at [512, 33] on div "Abubakar Abdulkadir Muhammad abubakarabdulkadir501@gmail.com" at bounding box center [494, 27] width 176 height 17
click at [493, 128] on span "Subscription" at bounding box center [519, 129] width 52 height 8
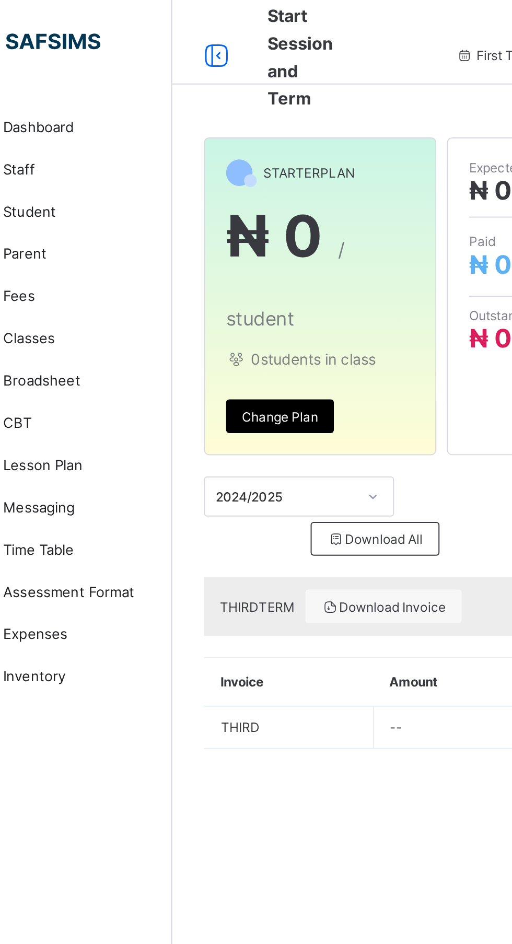
click at [183, 205] on span "Change Plan" at bounding box center [179, 206] width 38 height 8
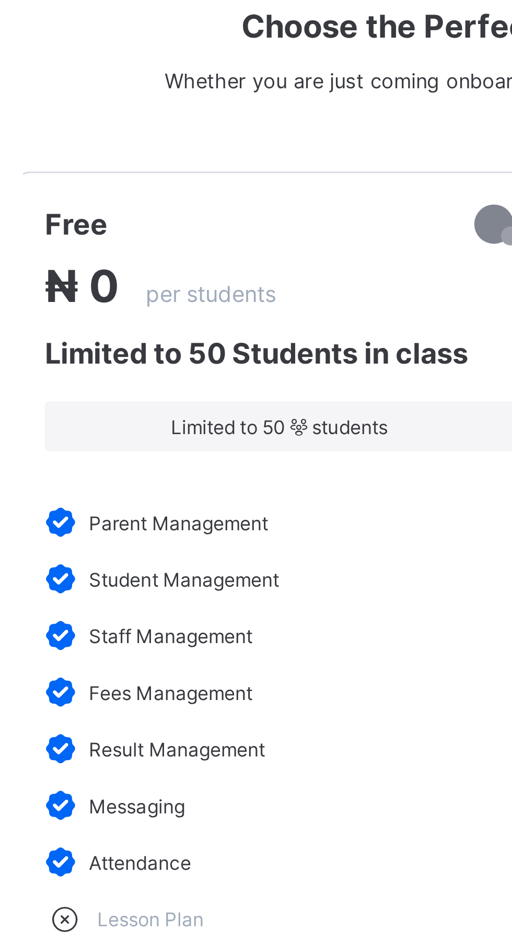
scroll to position [0, 3]
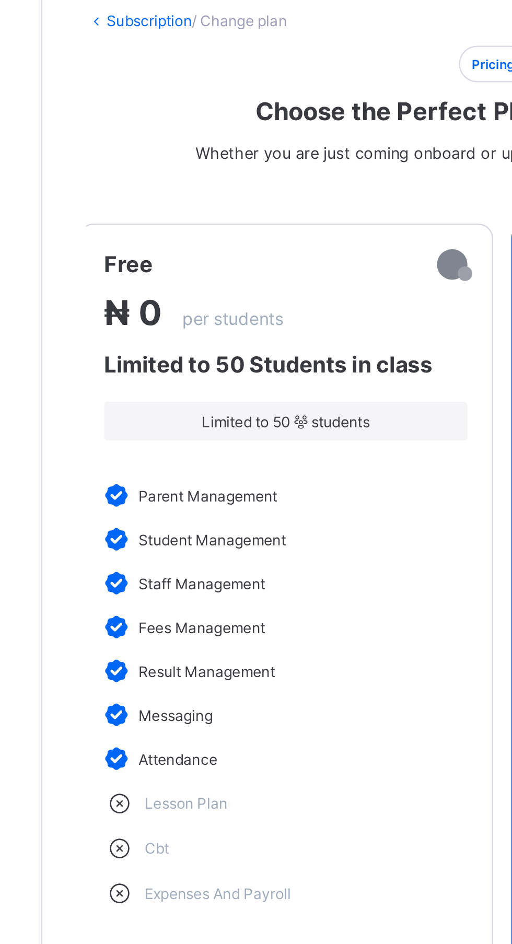
click at [305, 178] on div at bounding box center [307, 180] width 6 height 6
click at [268, 240] on span "Limited to 50 students" at bounding box center [230, 244] width 140 height 8
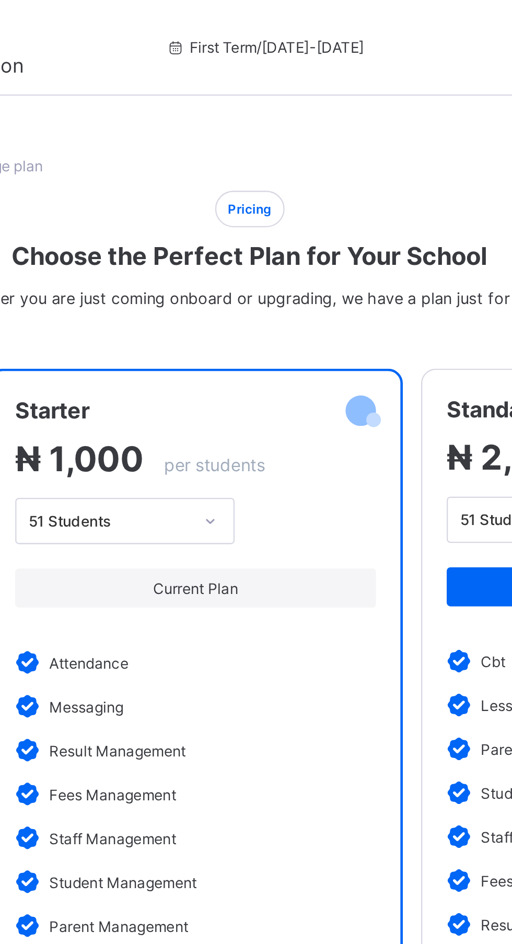
scroll to position [0, 122]
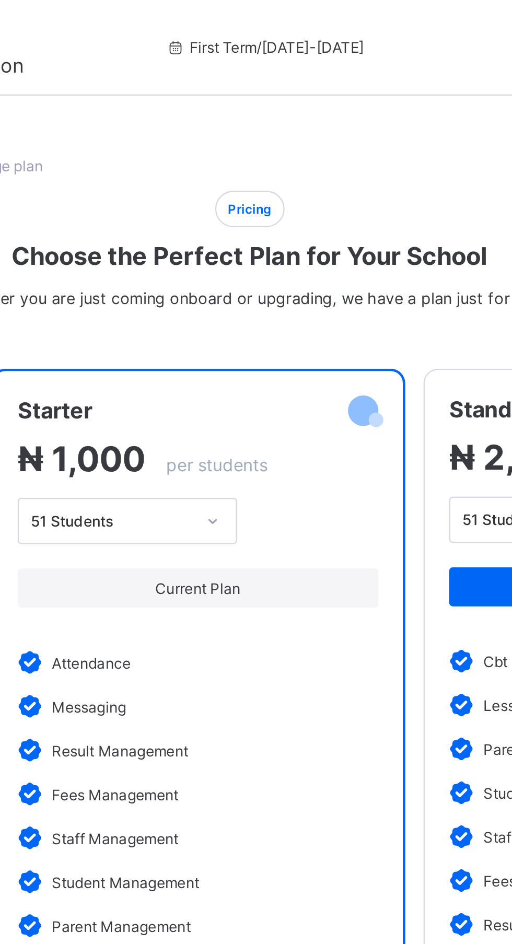
click at [325, 250] on span "Current Plan" at bounding box center [296, 253] width 139 height 8
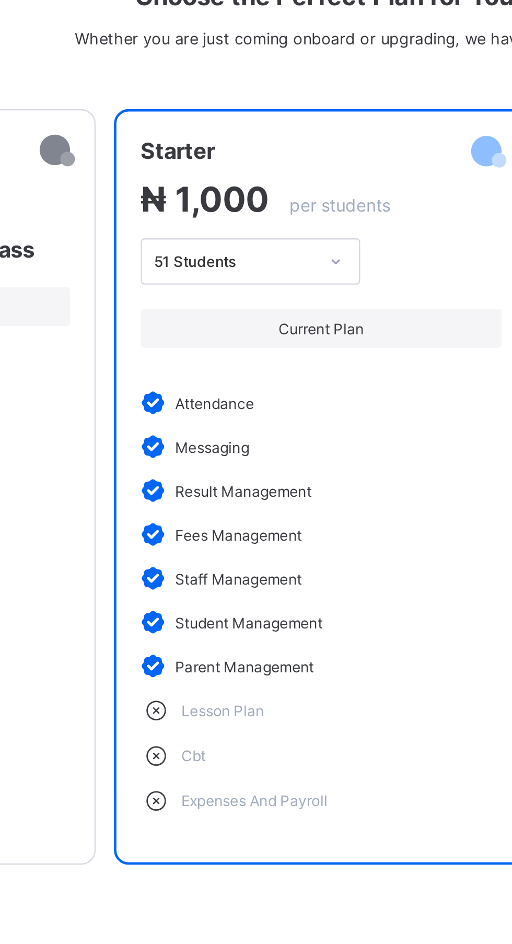
click at [332, 299] on li "messaging" at bounding box center [296, 303] width 155 height 19
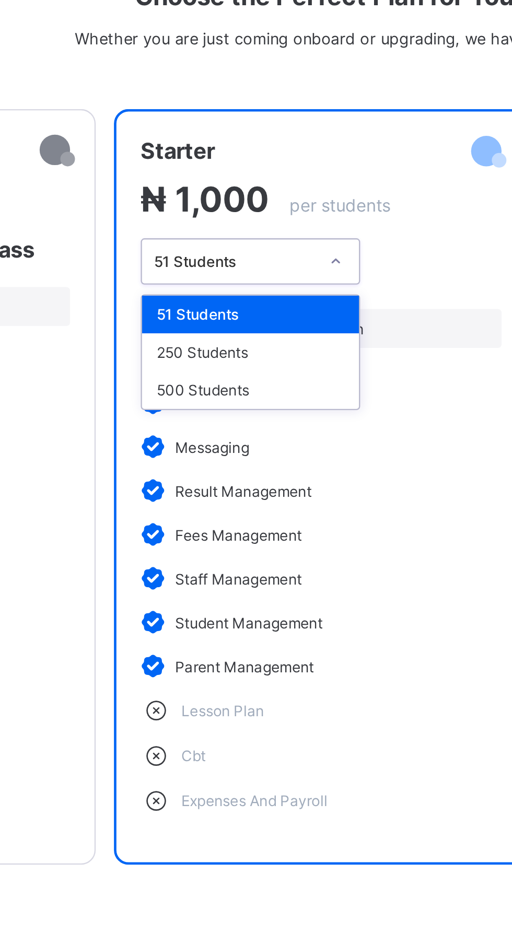
click at [274, 277] on div "500 Students" at bounding box center [266, 279] width 93 height 16
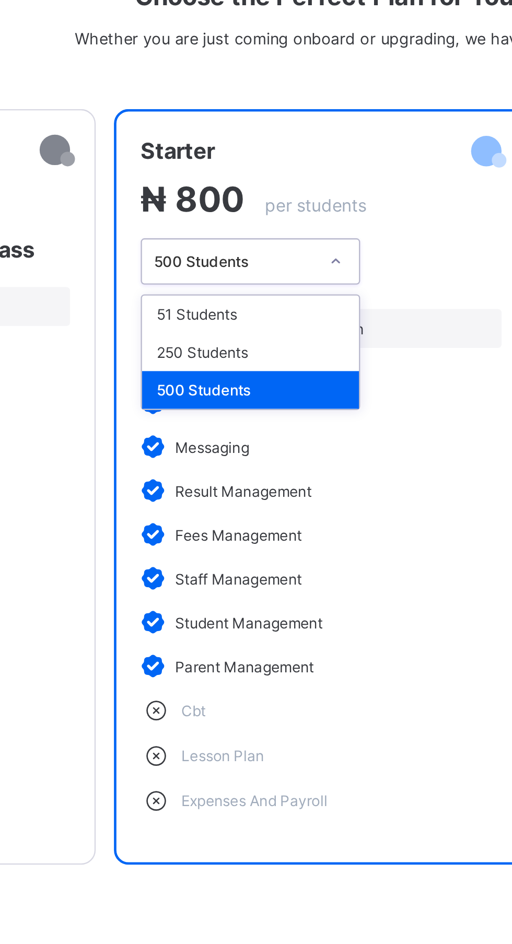
click at [260, 265] on div "250 Students" at bounding box center [266, 263] width 93 height 16
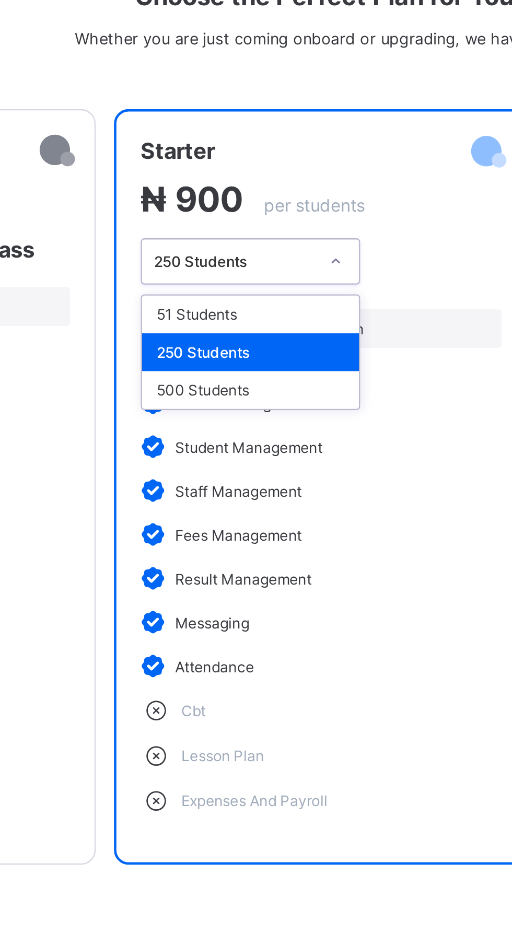
click at [283, 249] on div "51 Students" at bounding box center [266, 247] width 93 height 16
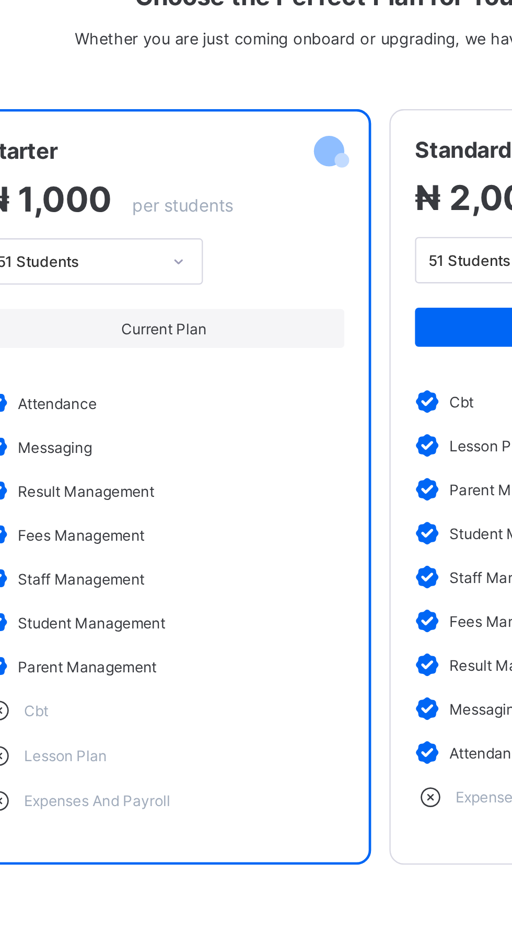
scroll to position [0, 200]
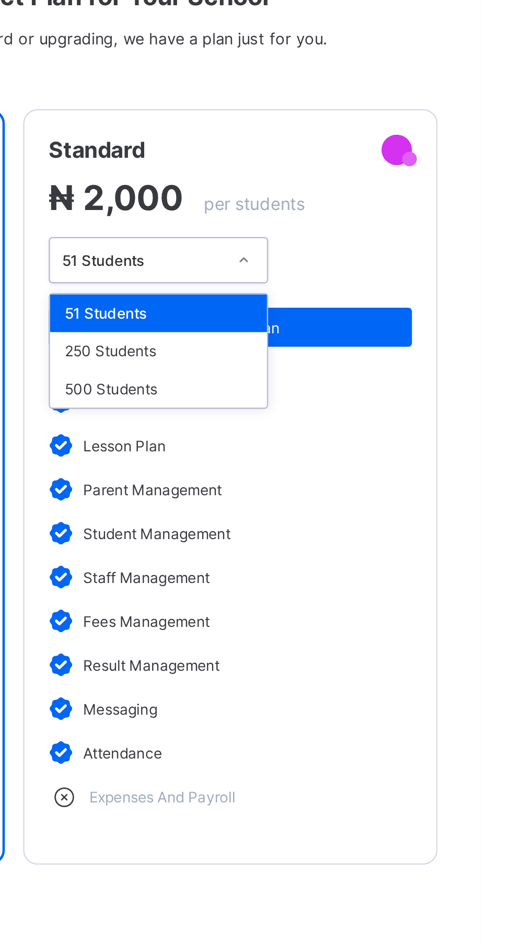
click at [397, 277] on div "500 Students" at bounding box center [373, 279] width 93 height 16
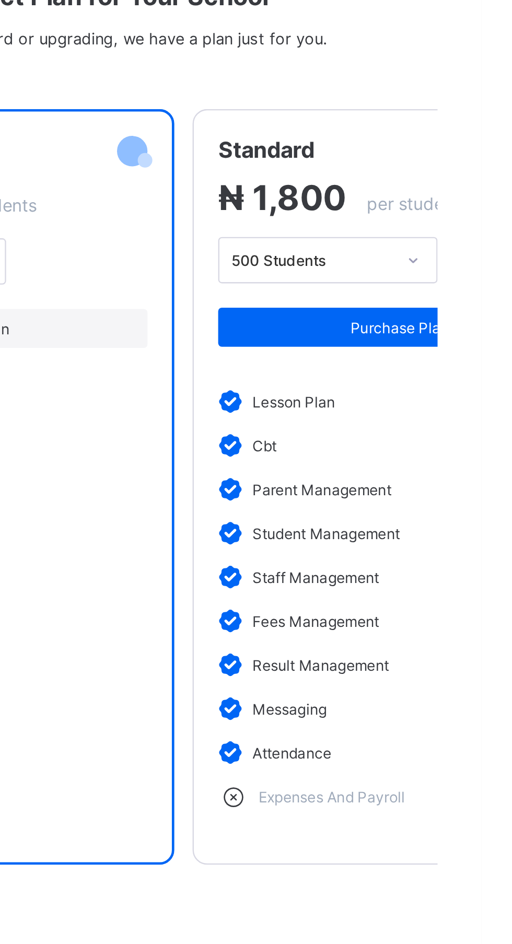
scroll to position [0, 0]
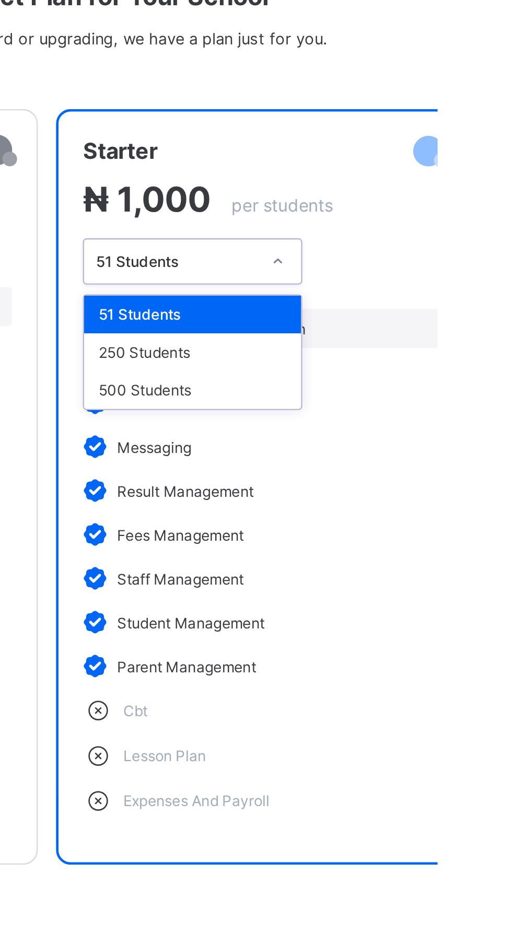
click at [412, 277] on div "500 Students" at bounding box center [388, 279] width 93 height 16
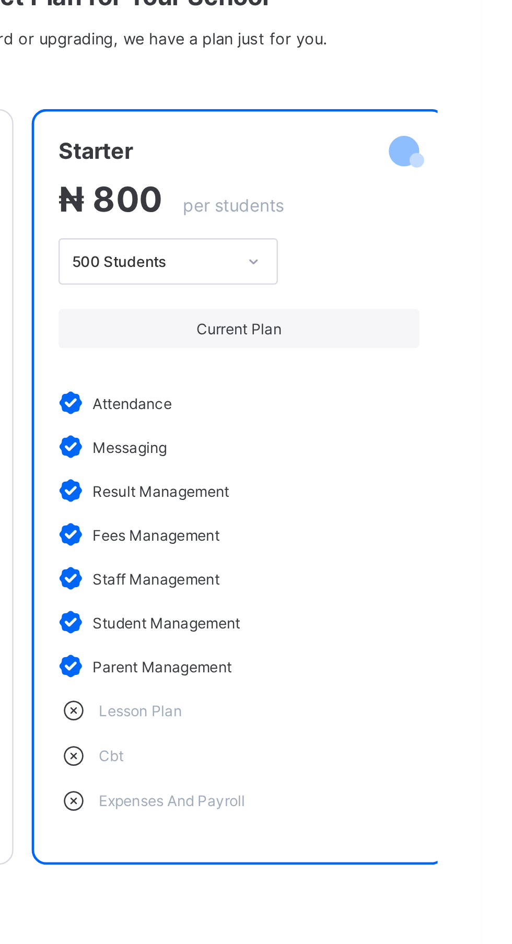
scroll to position [0, 15]
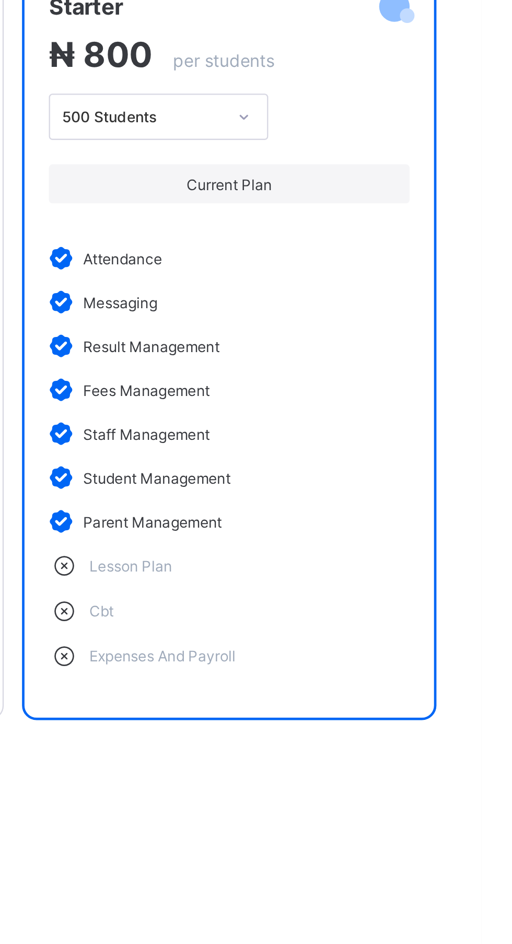
click at [444, 257] on span "Current Plan" at bounding box center [403, 253] width 139 height 8
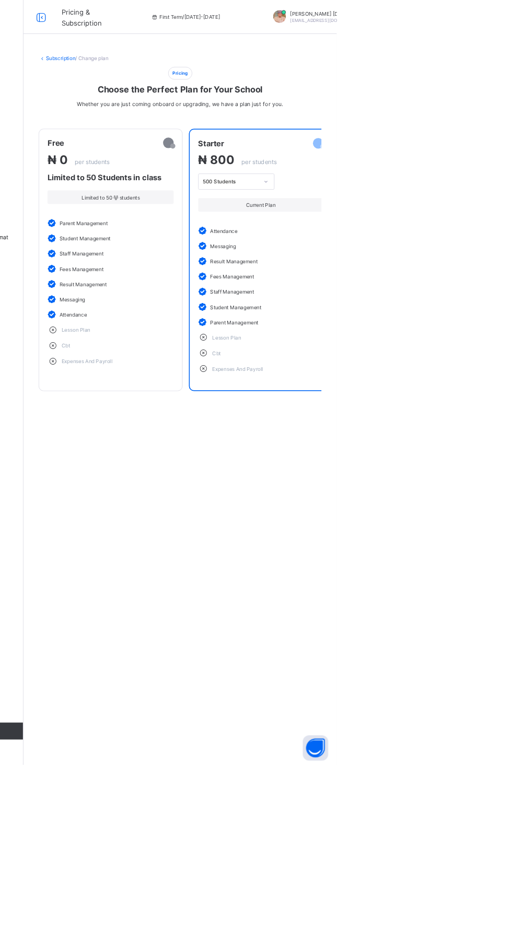
scroll to position [0, 0]
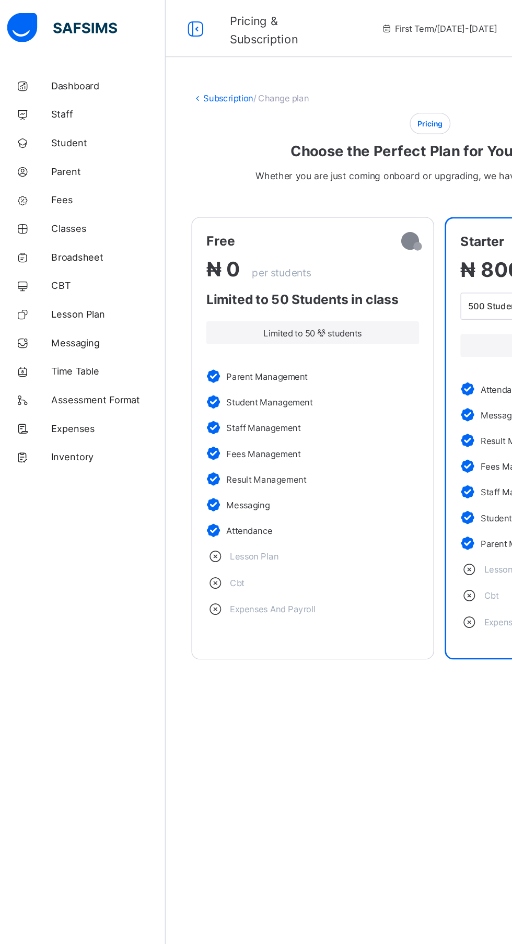
click at [99, 167] on span "Classes" at bounding box center [84, 167] width 84 height 8
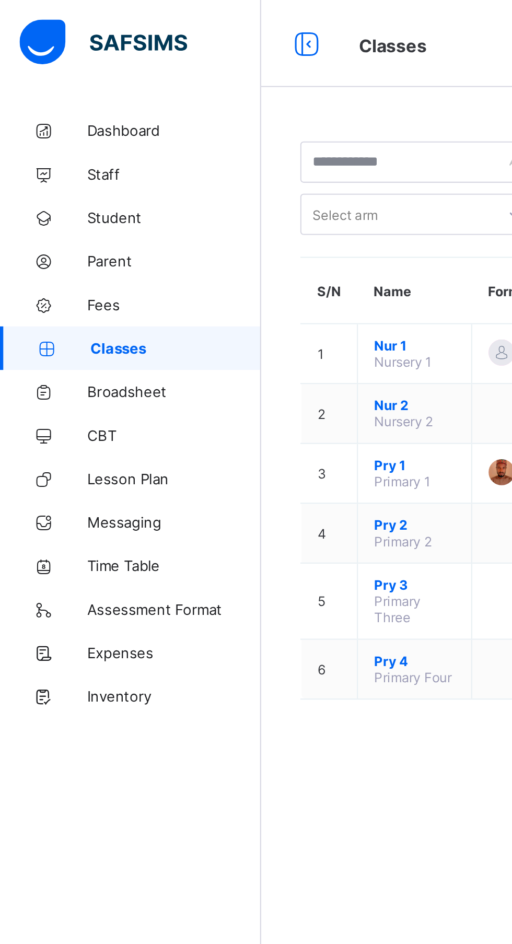
click at [73, 58] on link "Dashboard" at bounding box center [62, 62] width 125 height 21
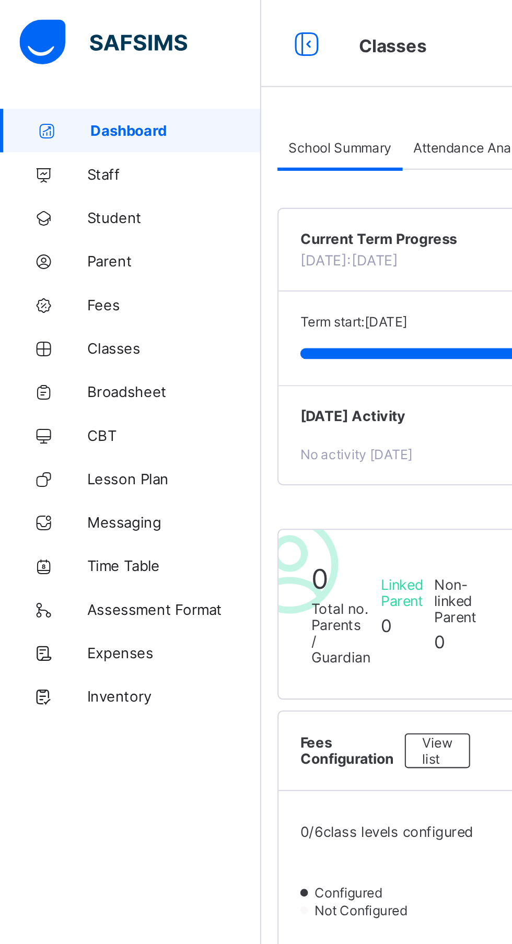
click at [53, 87] on span "Staff" at bounding box center [84, 83] width 84 height 8
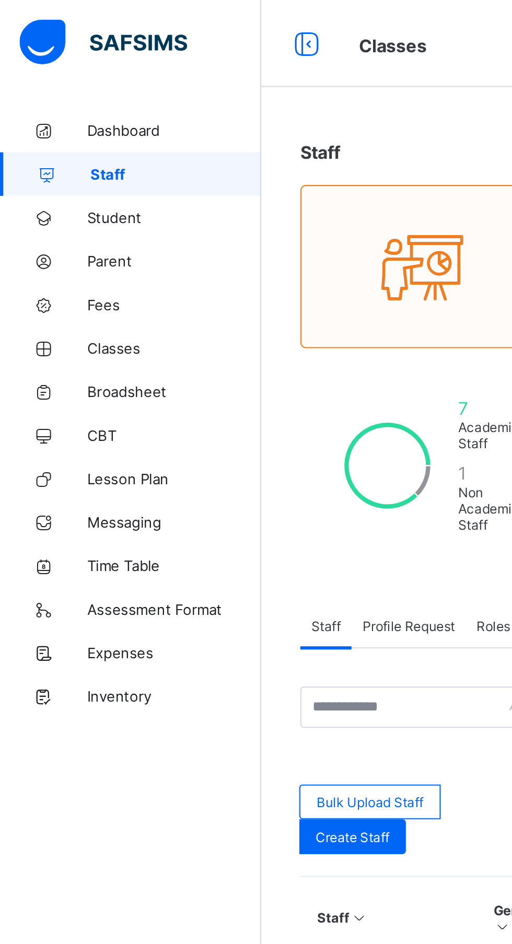
click at [64, 108] on span "Student" at bounding box center [84, 104] width 84 height 8
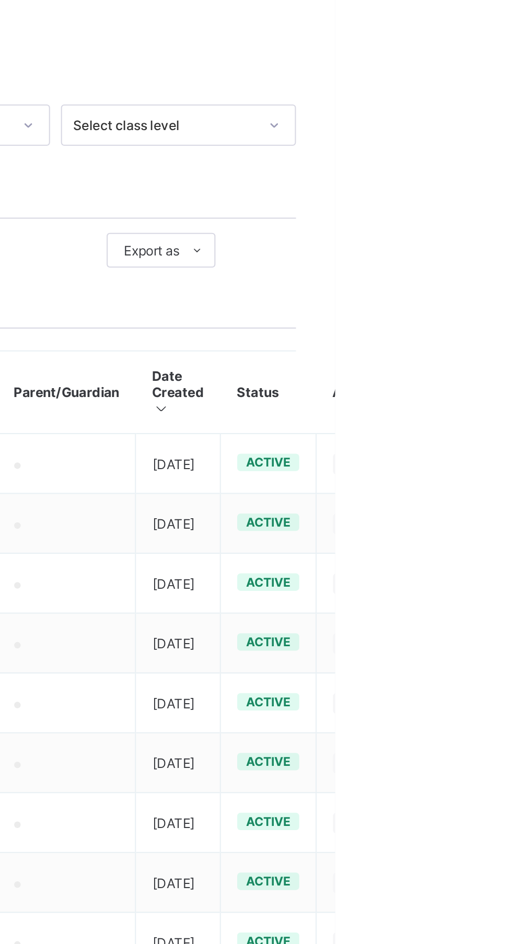
click at [483, 454] on span "active" at bounding box center [479, 453] width 21 height 7
click at [0, 0] on ul "View Profile Edit Student Assign Class Link Parent/Guardian Delete Student" at bounding box center [0, 0] width 0 height 0
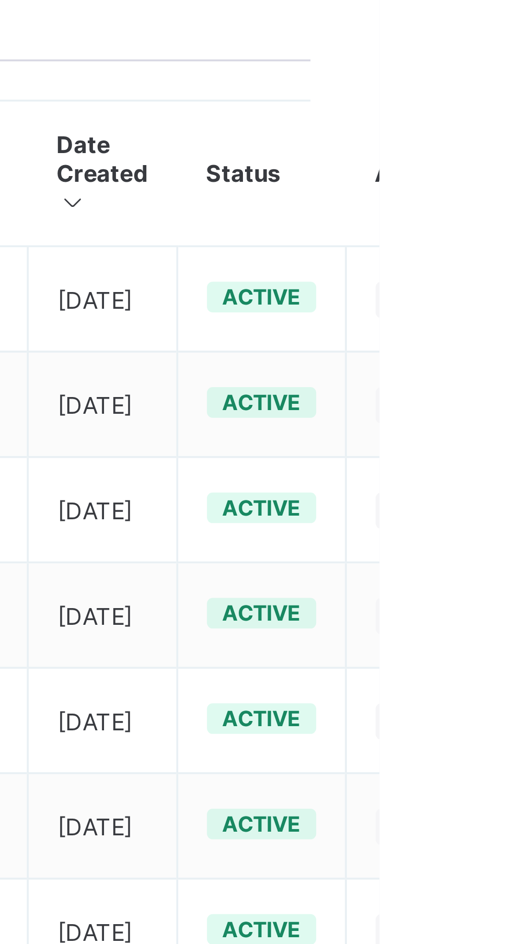
click at [0, 0] on div "View Profile" at bounding box center [0, 0] width 0 height 0
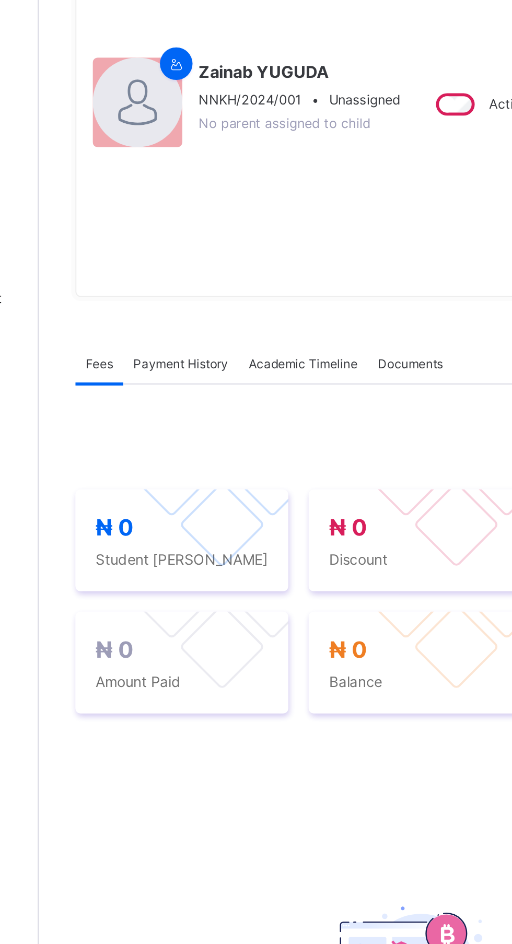
click at [205, 336] on div "Payment History" at bounding box center [198, 326] width 59 height 21
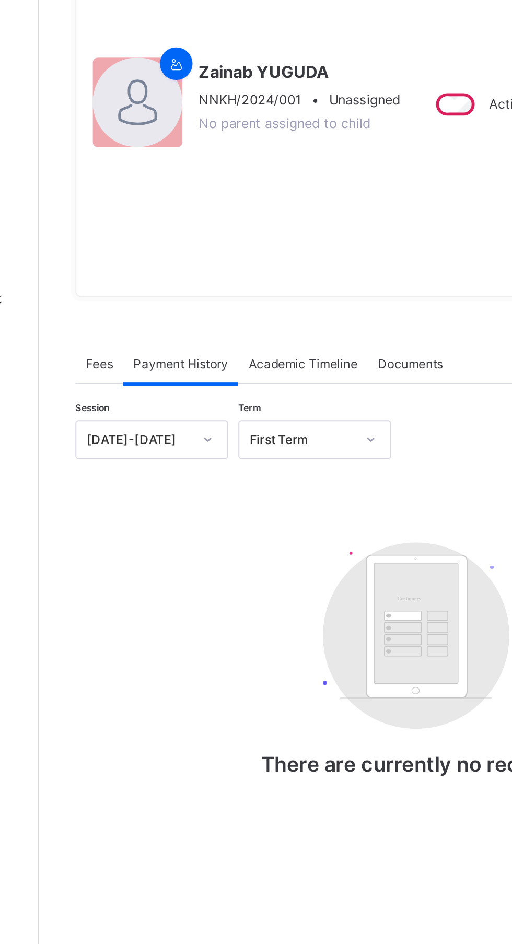
click at [273, 324] on div "Academic Timeline" at bounding box center [261, 326] width 66 height 21
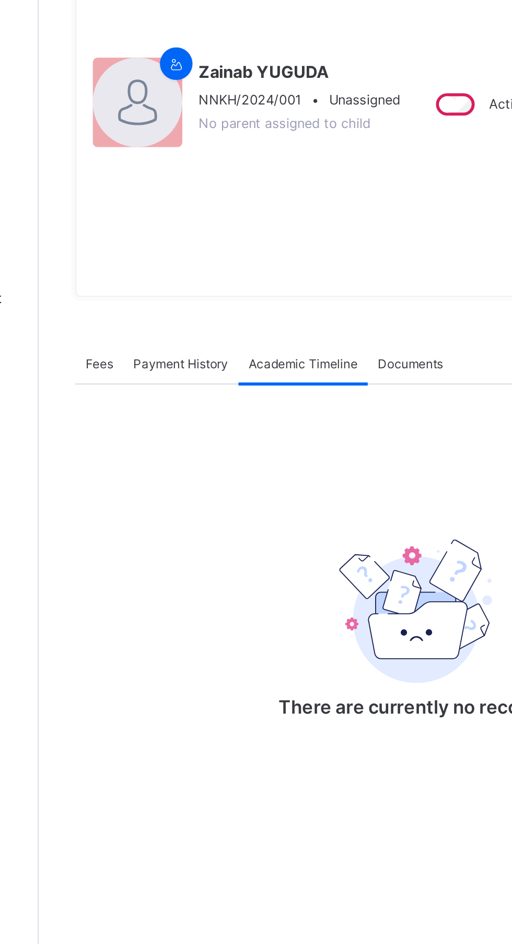
click at [322, 330] on span "Documents" at bounding box center [315, 326] width 33 height 8
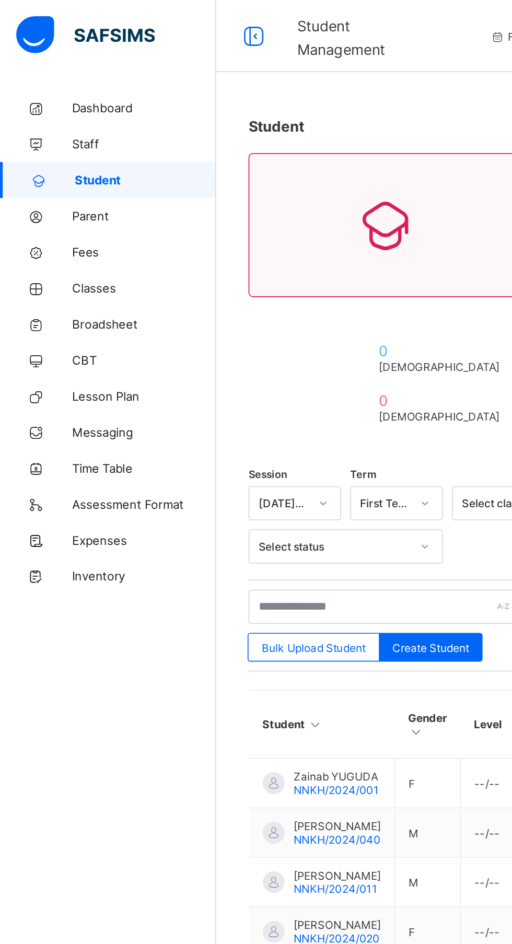
click at [62, 132] on link "Parent" at bounding box center [62, 125] width 125 height 21
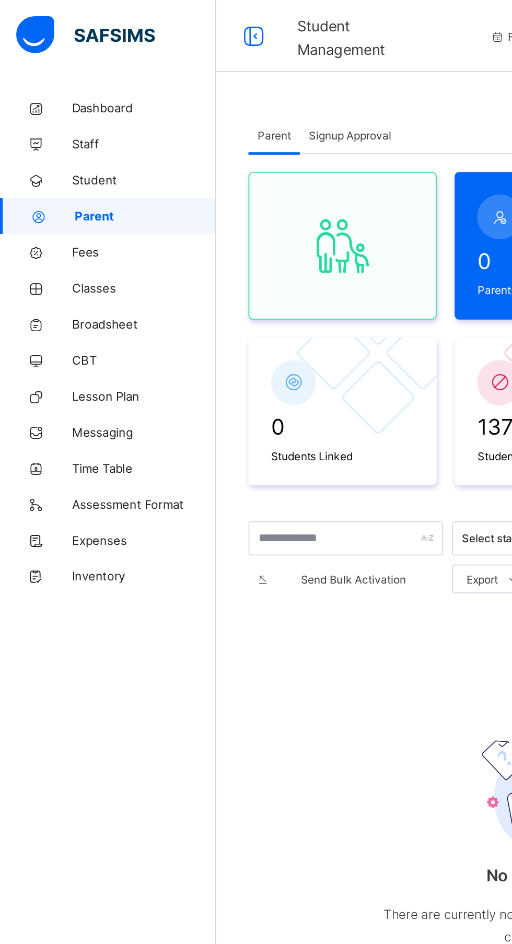
click at [55, 154] on link "Fees" at bounding box center [62, 146] width 125 height 21
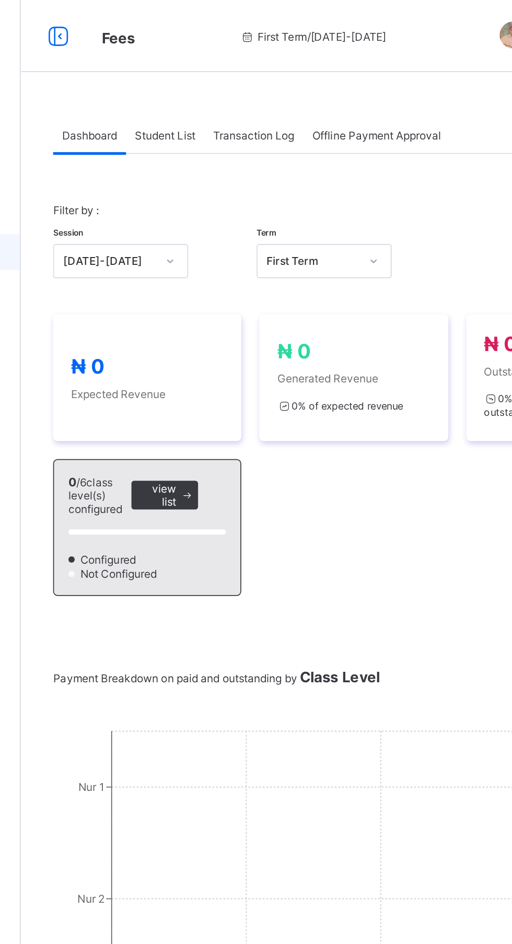
click at [220, 79] on span "Student List" at bounding box center [209, 79] width 35 height 8
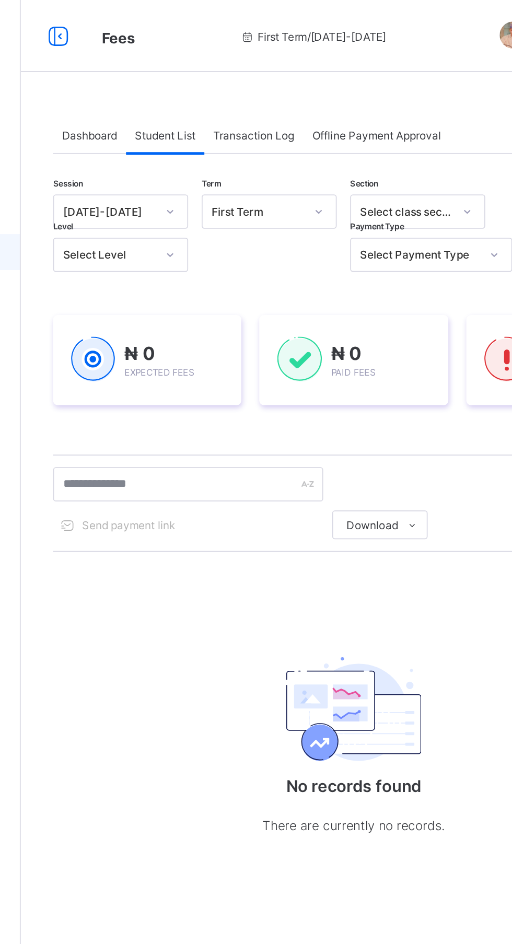
click at [273, 82] on span "Transaction Log" at bounding box center [260, 79] width 47 height 8
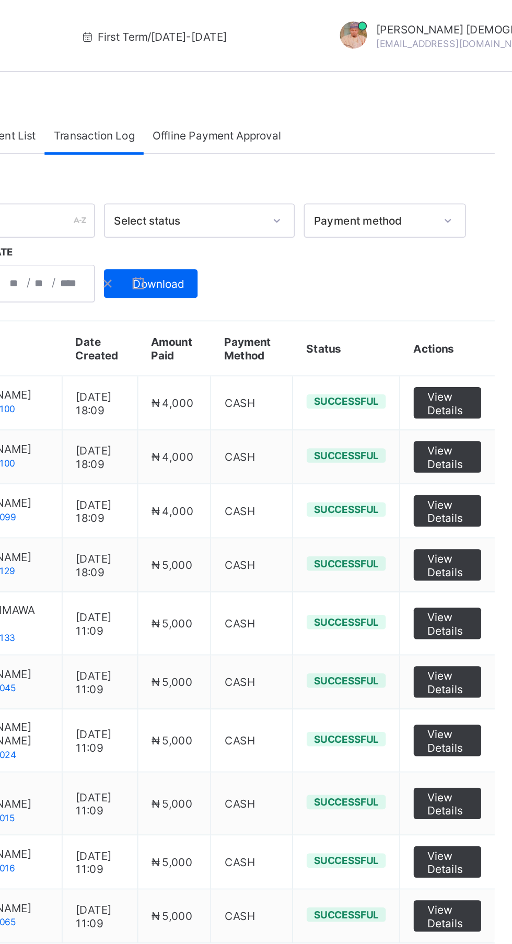
click at [473, 238] on span "View Details" at bounding box center [466, 234] width 24 height 16
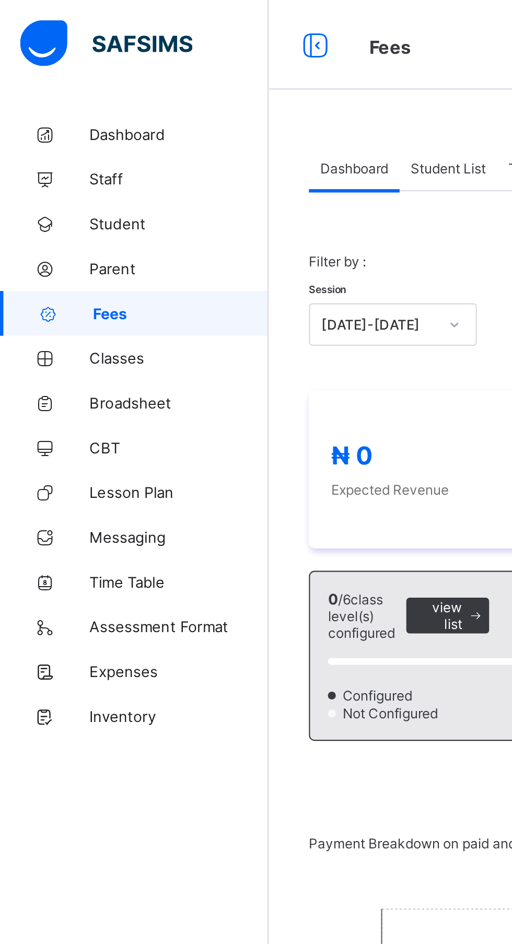
click at [218, 78] on span "Student List" at bounding box center [209, 79] width 35 height 8
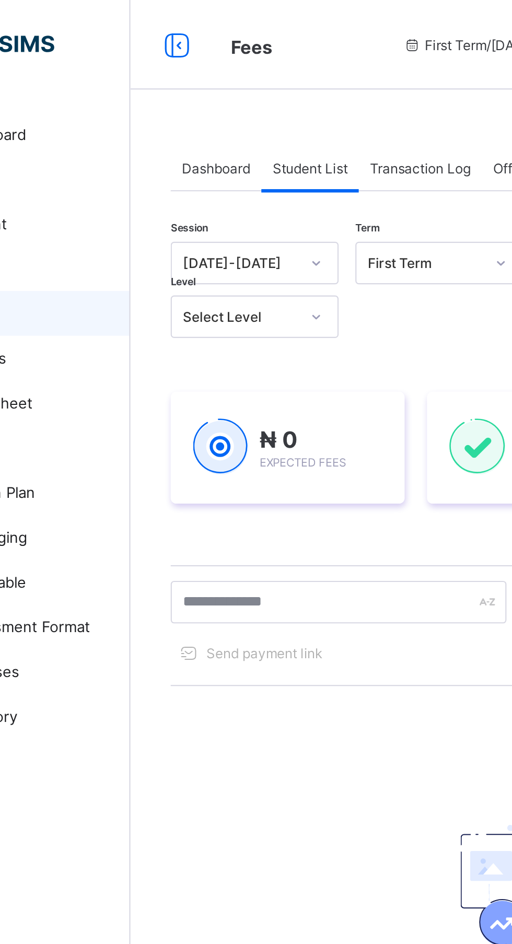
click at [264, 79] on span "Transaction Log" at bounding box center [260, 79] width 47 height 8
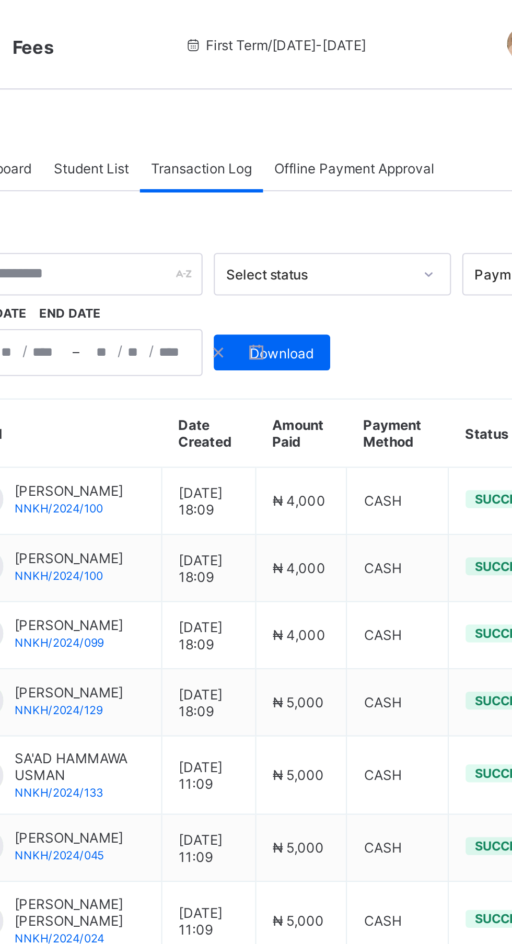
click at [303, 165] on span "Download" at bounding box center [298, 165] width 30 height 8
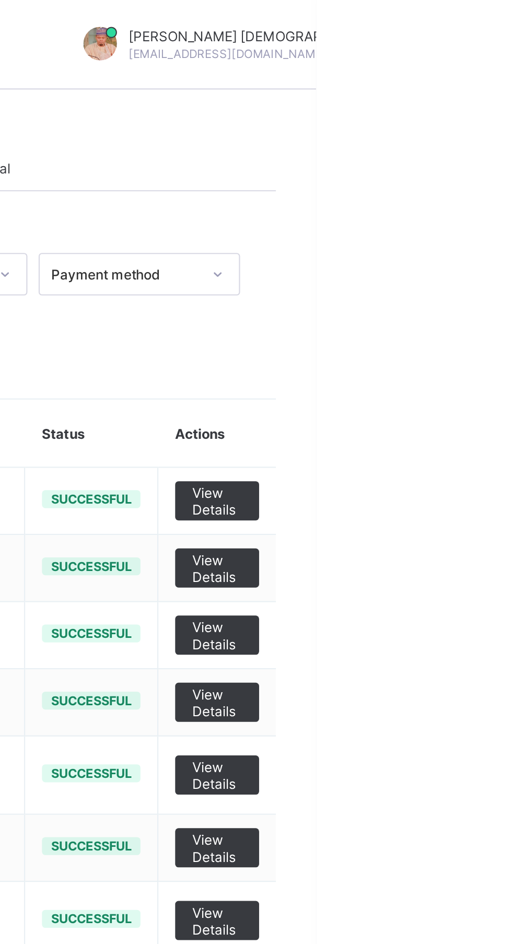
click at [472, 236] on span "View Details" at bounding box center [466, 234] width 24 height 16
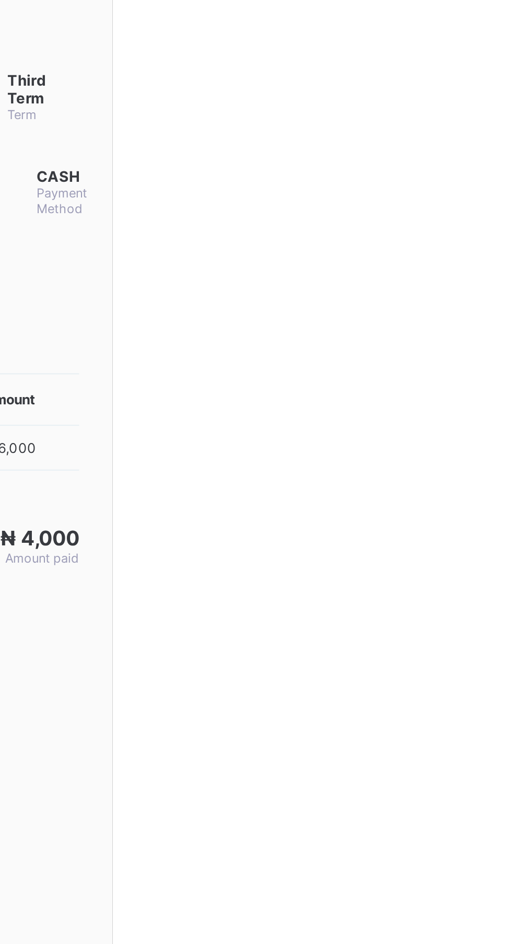
click at [476, 220] on div at bounding box center [256, 472] width 512 height 944
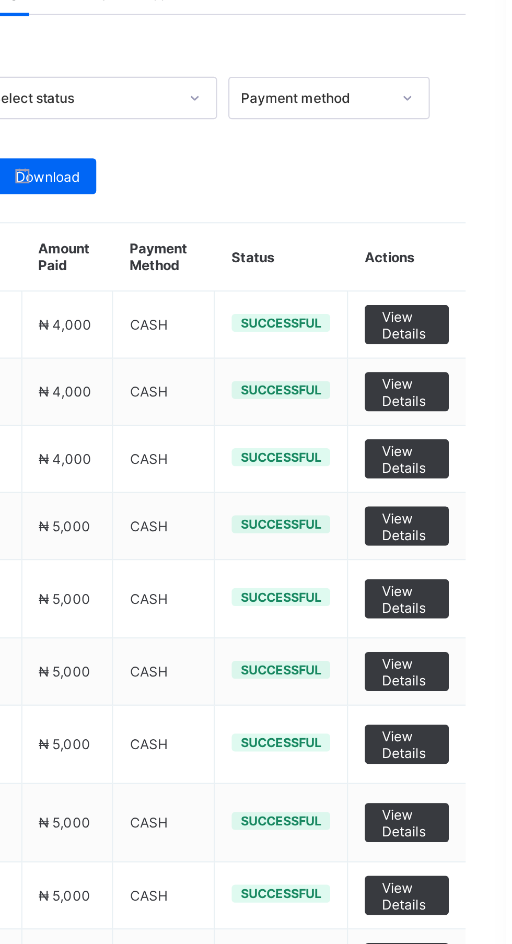
click at [475, 273] on span "View Details" at bounding box center [466, 266] width 24 height 16
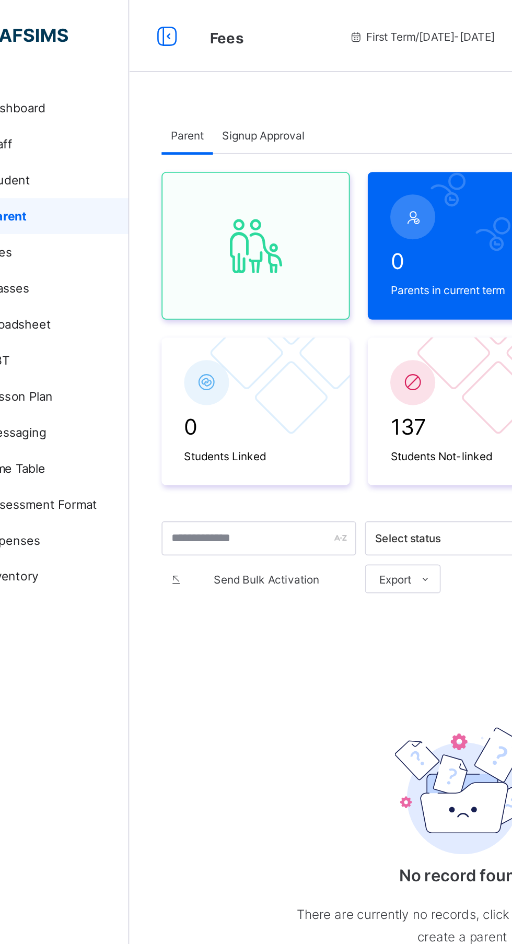
click at [289, 21] on span "First Term / [DATE]-[DATE]" at bounding box center [294, 21] width 85 height 8
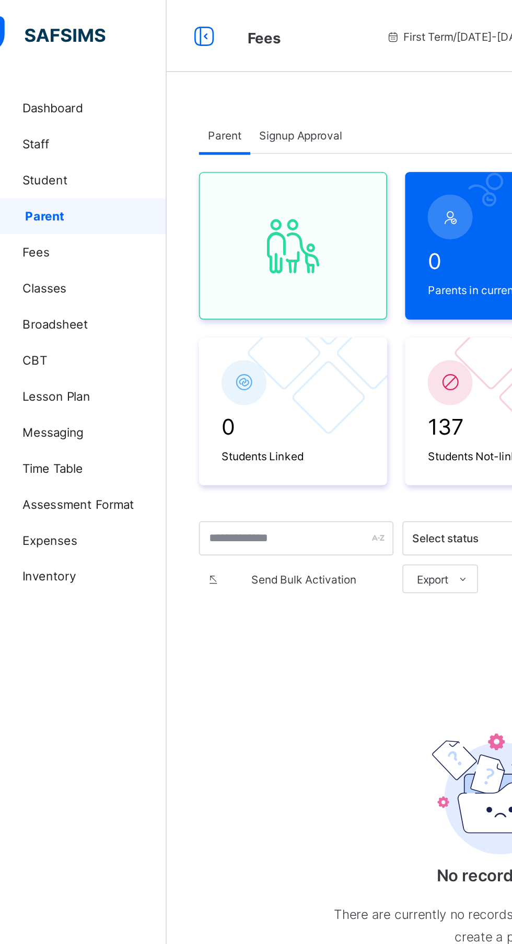
click at [44, 158] on link "Classes" at bounding box center [62, 167] width 125 height 21
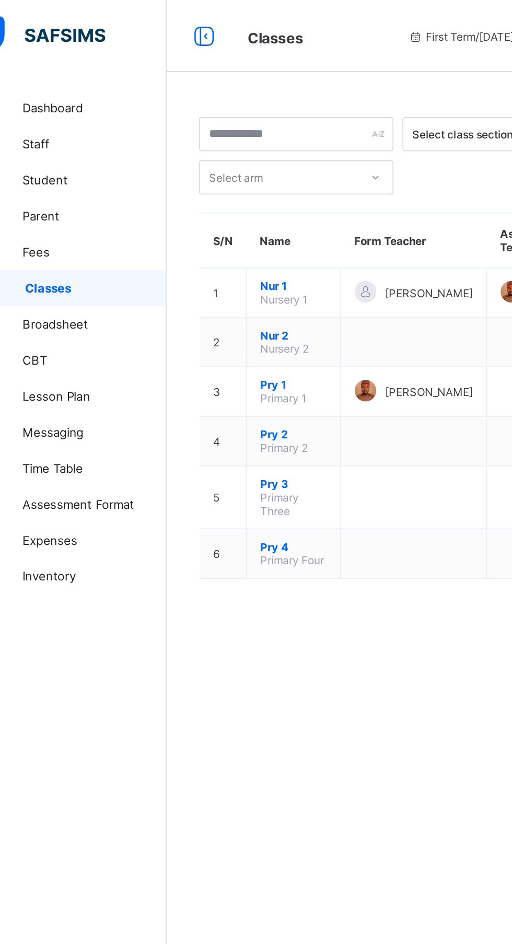
click at [68, 53] on link "Dashboard" at bounding box center [62, 62] width 125 height 21
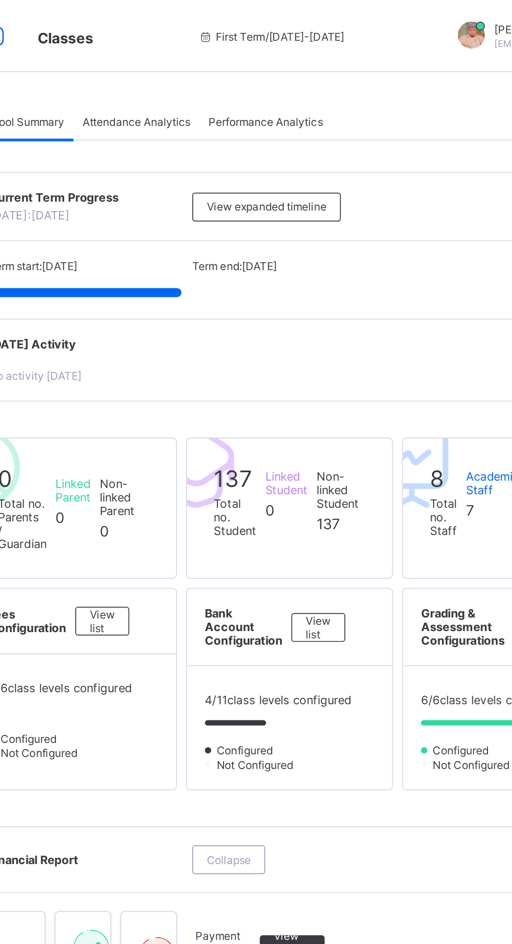
click at [291, 170] on div at bounding box center [318, 169] width 349 height 5
click at [245, 225] on div "[DATE] Activity No activity [DATE]" at bounding box center [319, 209] width 370 height 48
click at [297, 149] on div "Term start: [DATE] Term end: [DATE] [DATE]: [DATE]" at bounding box center [319, 162] width 370 height 45
click at [303, 157] on span "Term end: [DATE]" at bounding box center [286, 154] width 49 height 8
click at [292, 119] on span "View expanded timeline" at bounding box center [305, 120] width 69 height 8
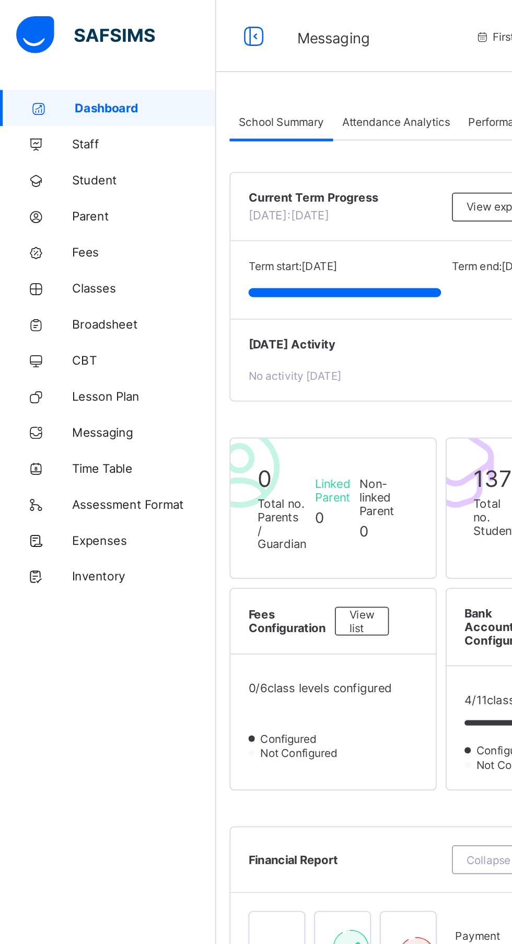
click at [47, 156] on link "Fees" at bounding box center [62, 146] width 125 height 21
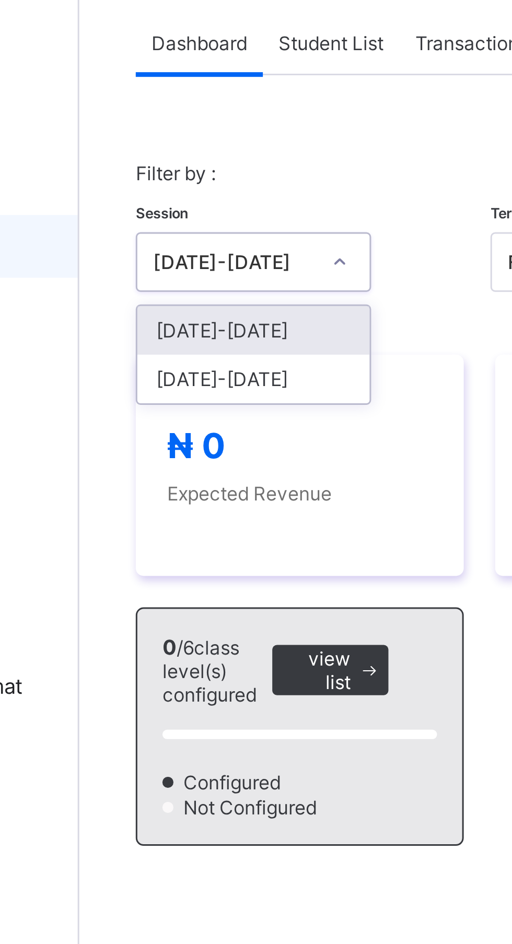
click at [209, 190] on div "[DATE]-[DATE]" at bounding box center [183, 190] width 77 height 16
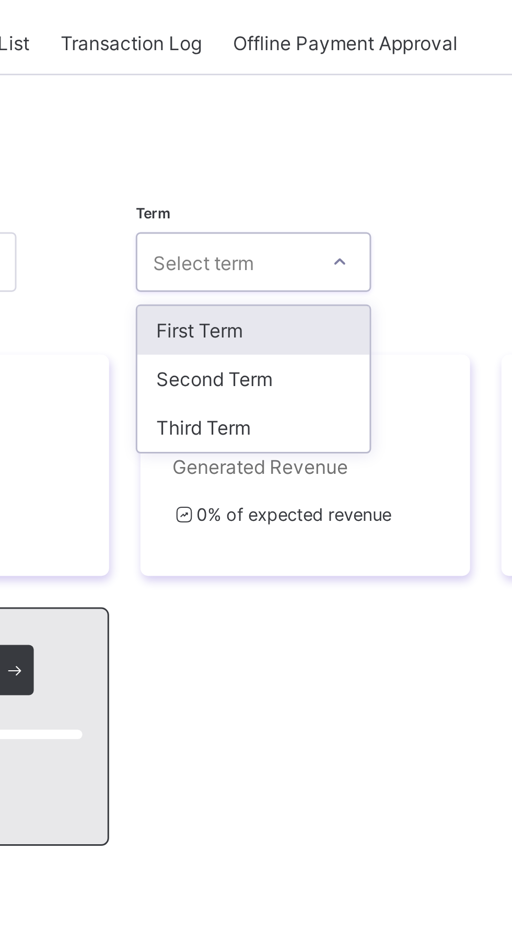
click at [317, 191] on div "Second Term" at bounding box center [301, 190] width 77 height 16
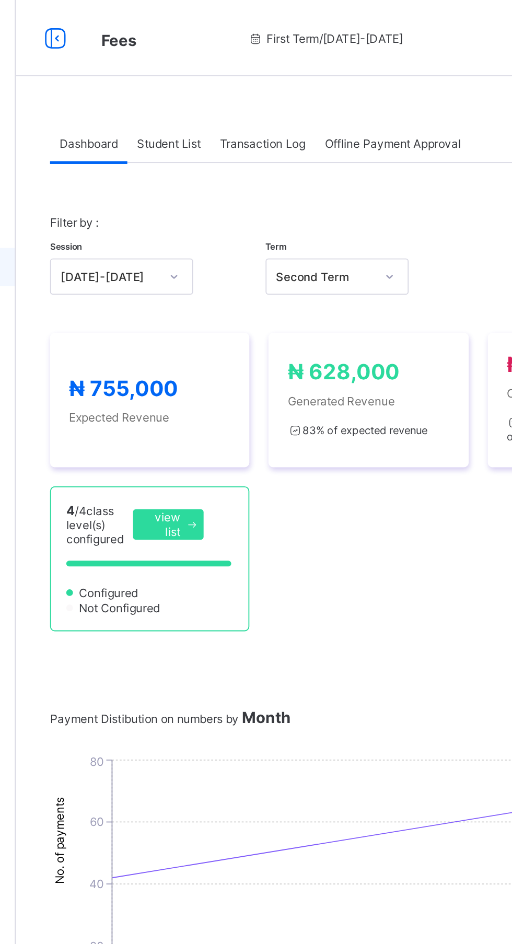
click at [224, 82] on span "Student List" at bounding box center [209, 79] width 35 height 8
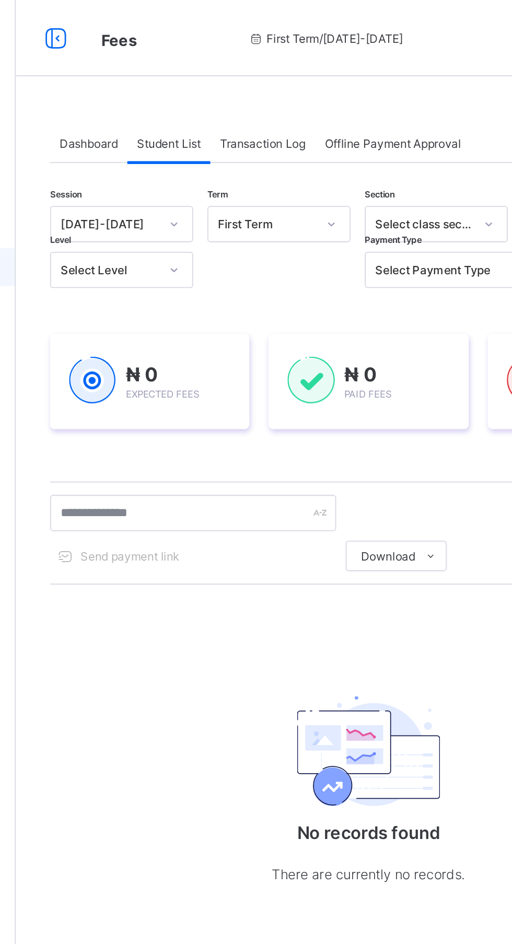
click at [271, 80] on span "Transaction Log" at bounding box center [260, 79] width 47 height 8
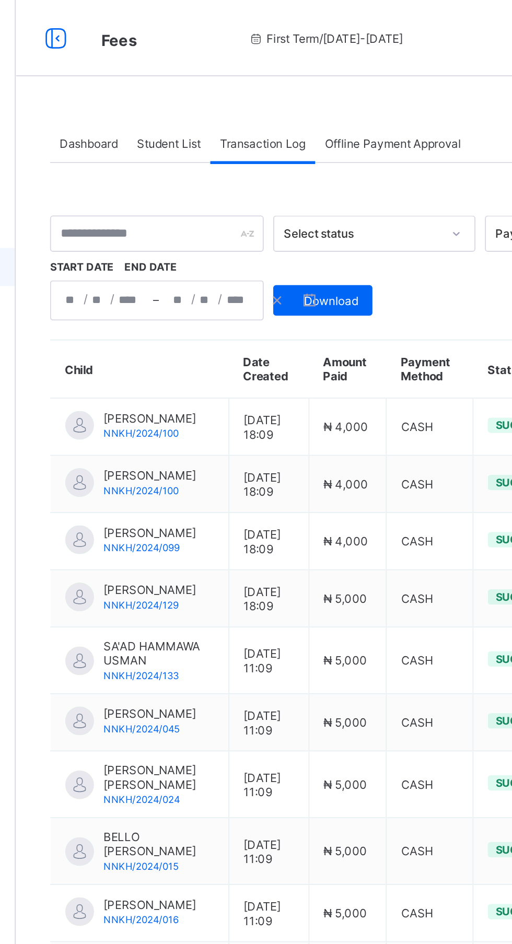
click at [211, 77] on span "Student List" at bounding box center [209, 79] width 35 height 8
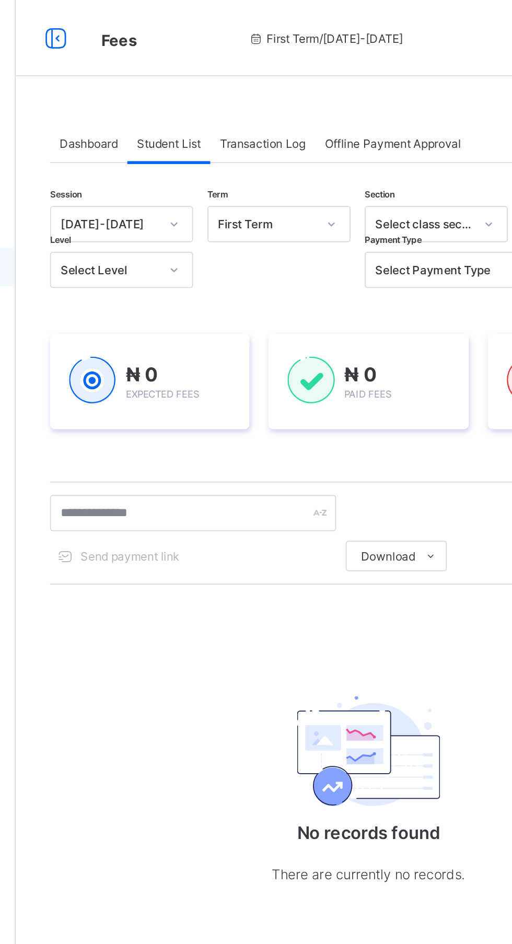
click at [271, 78] on span "Transaction Log" at bounding box center [260, 79] width 47 height 8
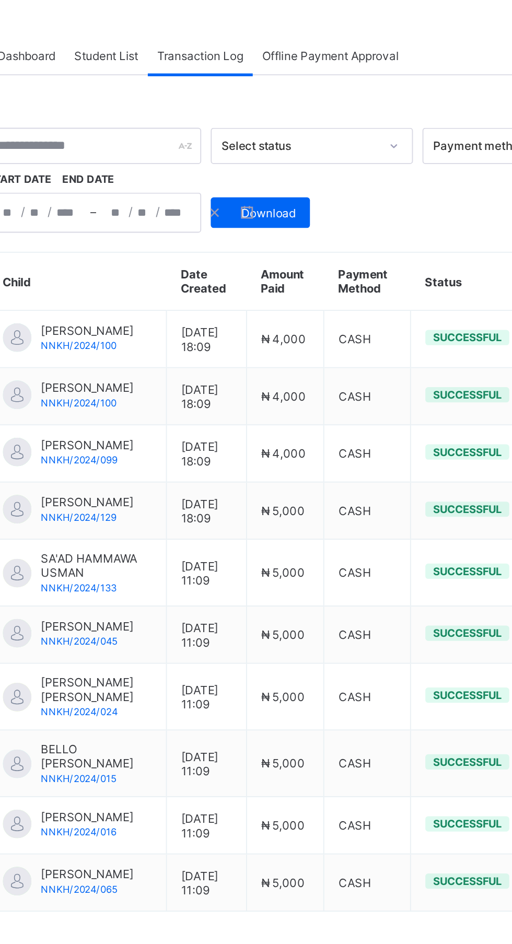
click at [298, 166] on span "Download" at bounding box center [298, 165] width 30 height 8
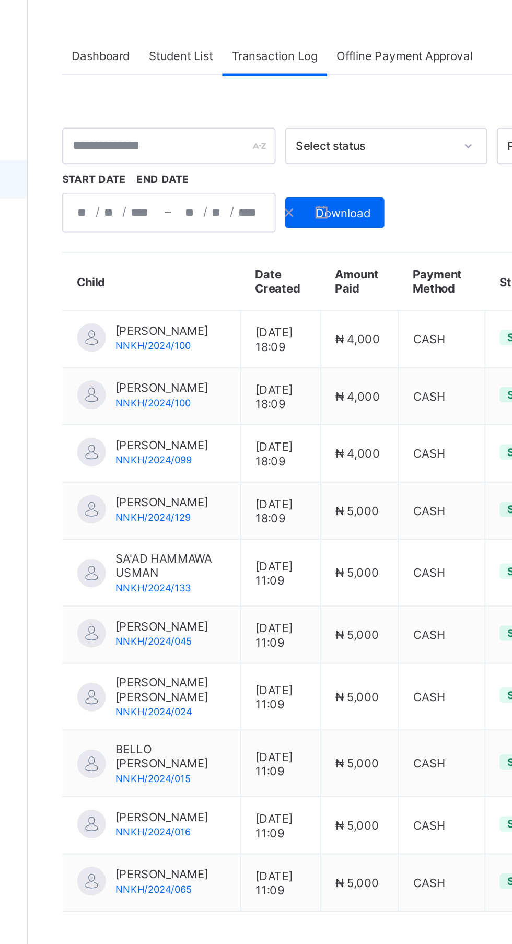
click at [218, 86] on div "Student List" at bounding box center [209, 78] width 45 height 21
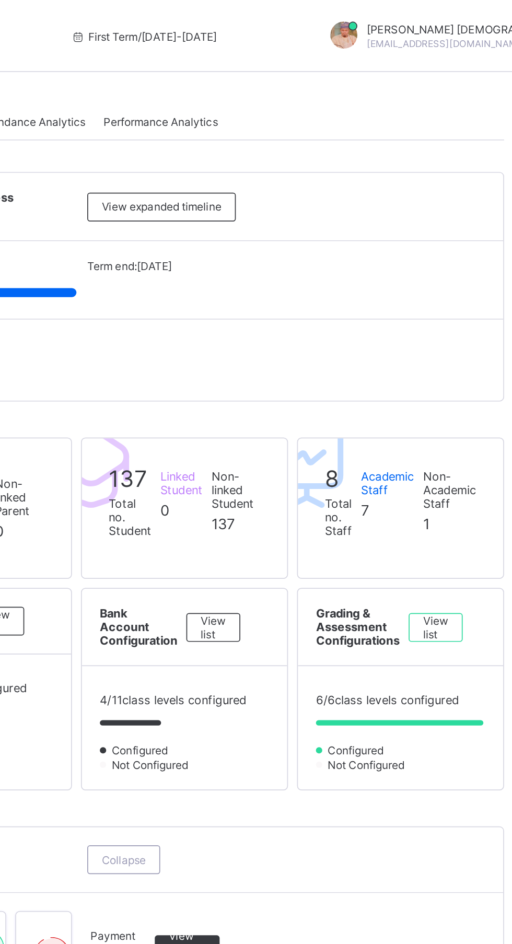
click at [323, 72] on span "Performance Analytics" at bounding box center [305, 71] width 66 height 8
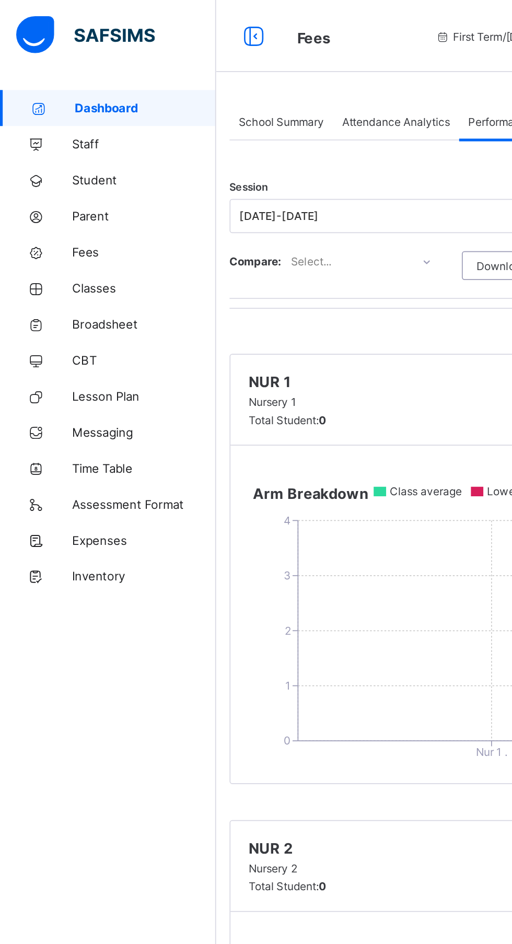
click at [61, 105] on span "Student" at bounding box center [84, 104] width 84 height 8
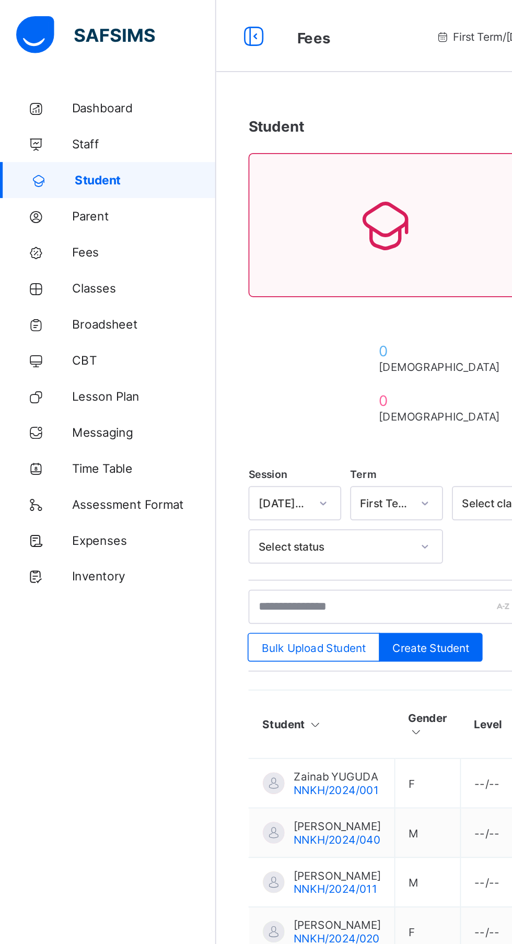
click at [66, 167] on span "Classes" at bounding box center [84, 167] width 84 height 8
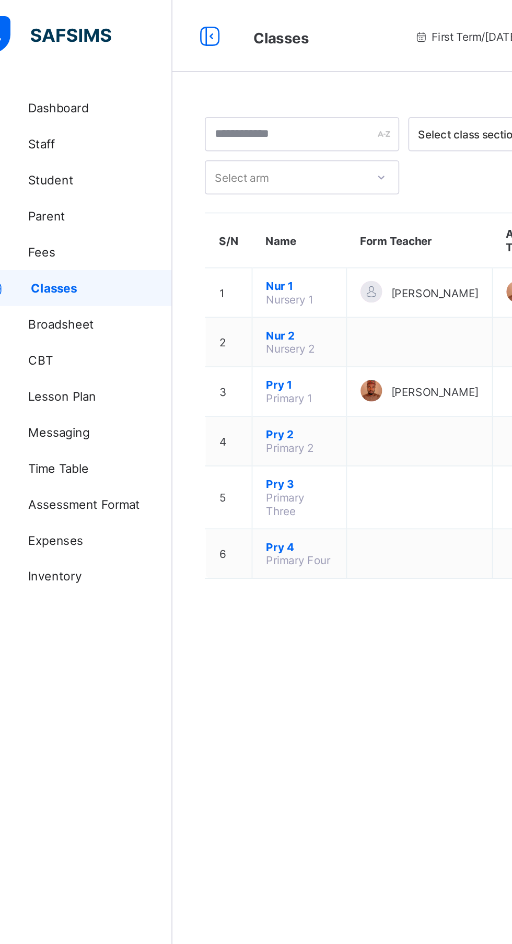
click at [192, 167] on span "Nur 1" at bounding box center [199, 166] width 39 height 8
